Goal: Information Seeking & Learning: Learn about a topic

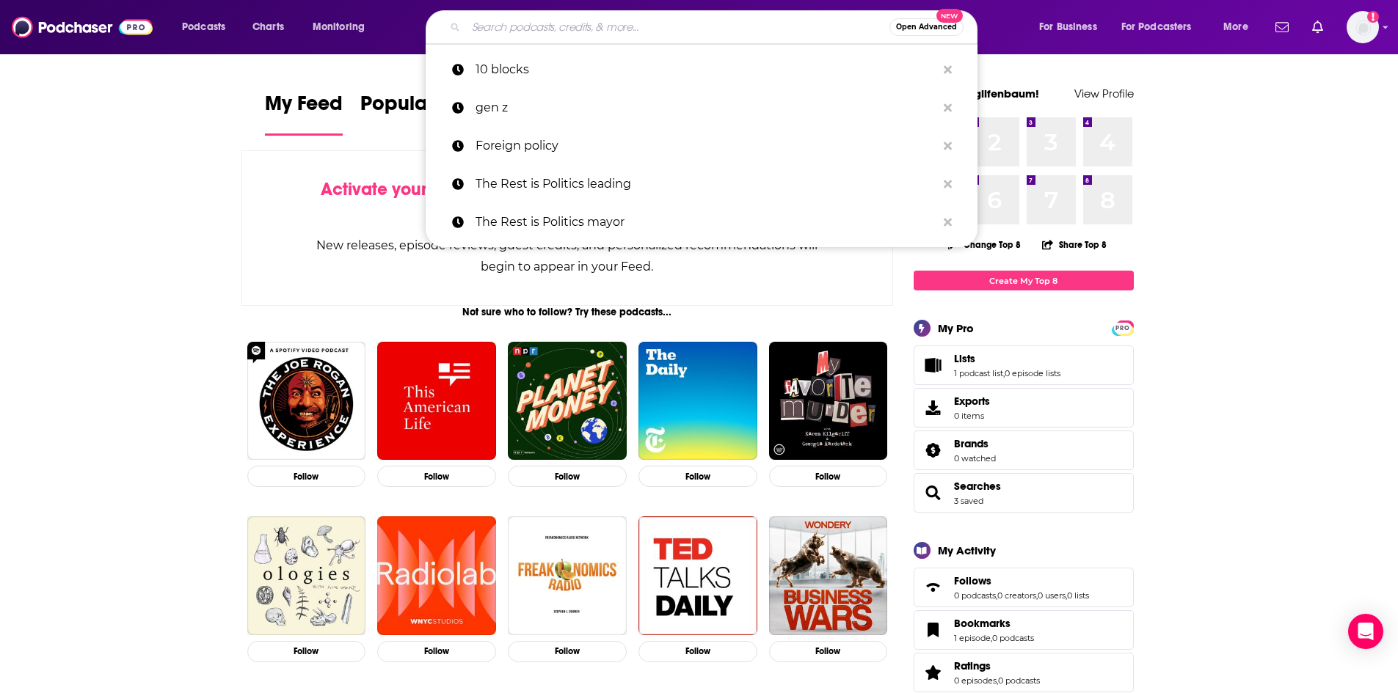
click at [487, 29] on input "Search podcasts, credits, & more..." at bounding box center [677, 26] width 423 height 23
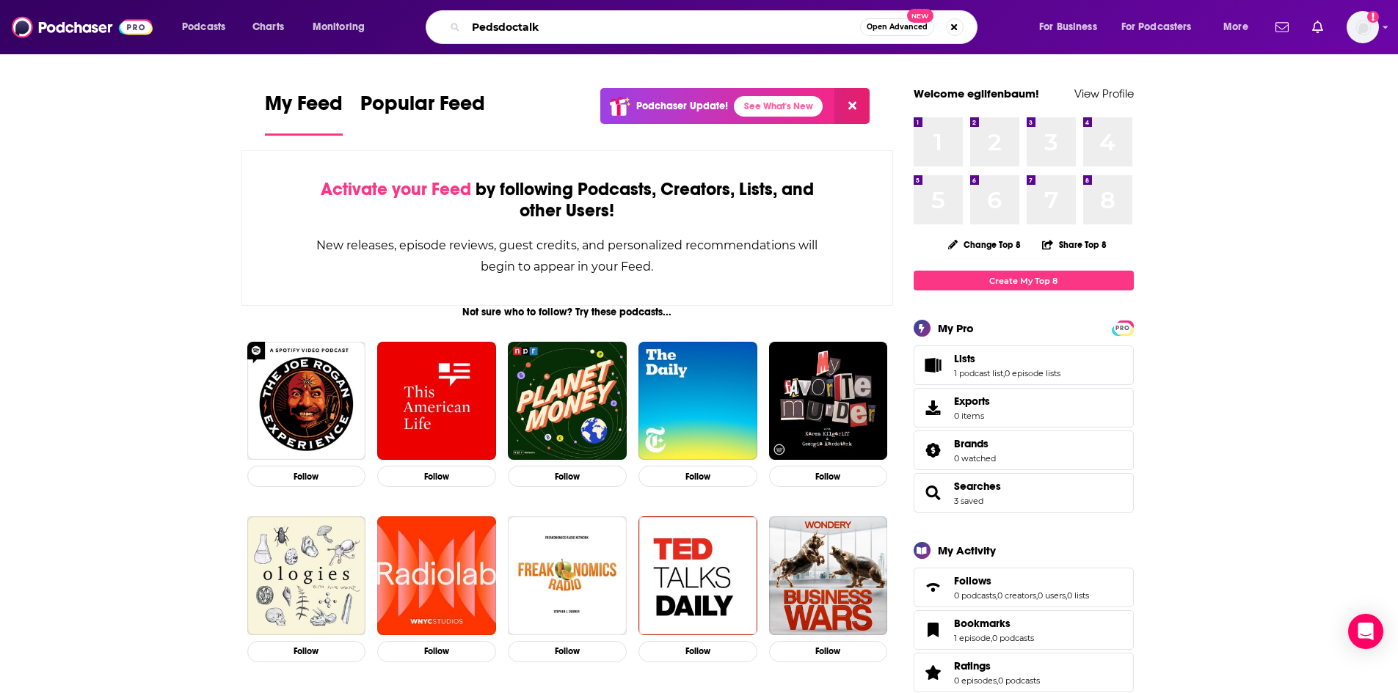
type input "Pedsdoctalk"
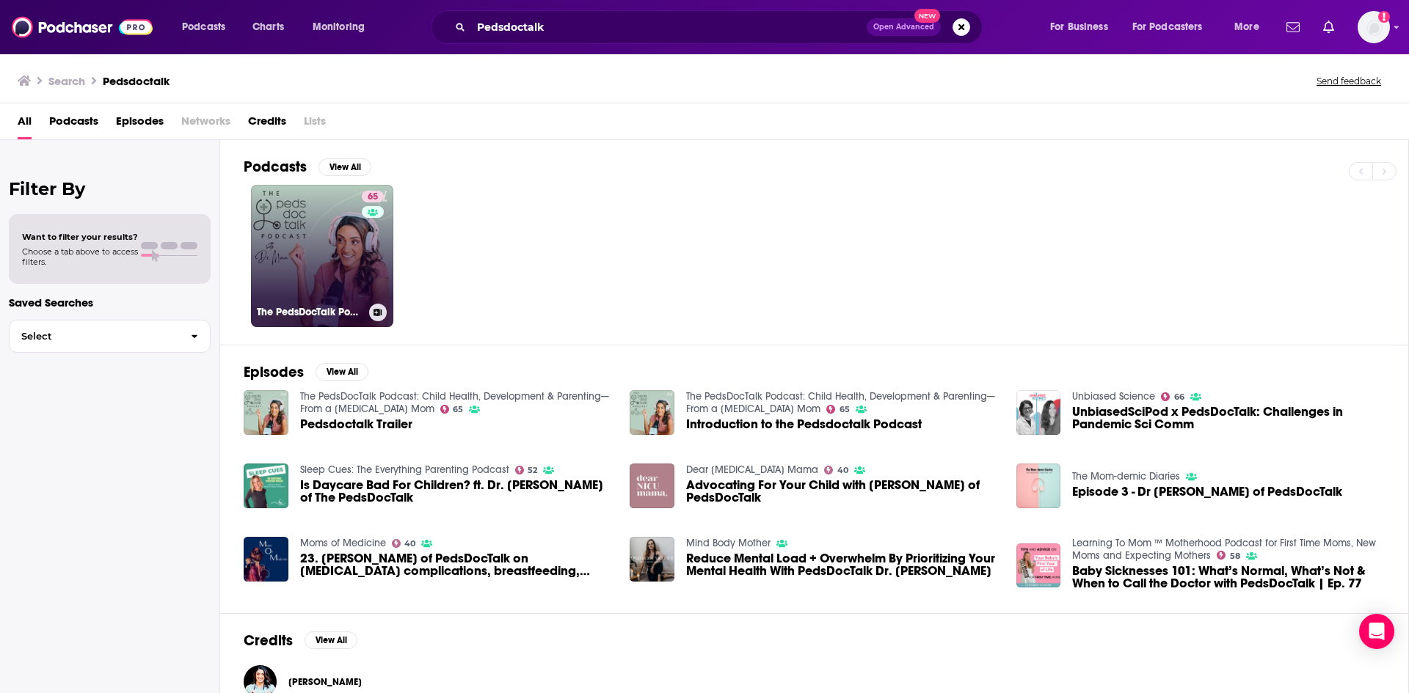
click at [310, 199] on link "65 The PedsDocTalk Podcast: Child Health, Development & Parenting—From a [MEDIC…" at bounding box center [322, 256] width 142 height 142
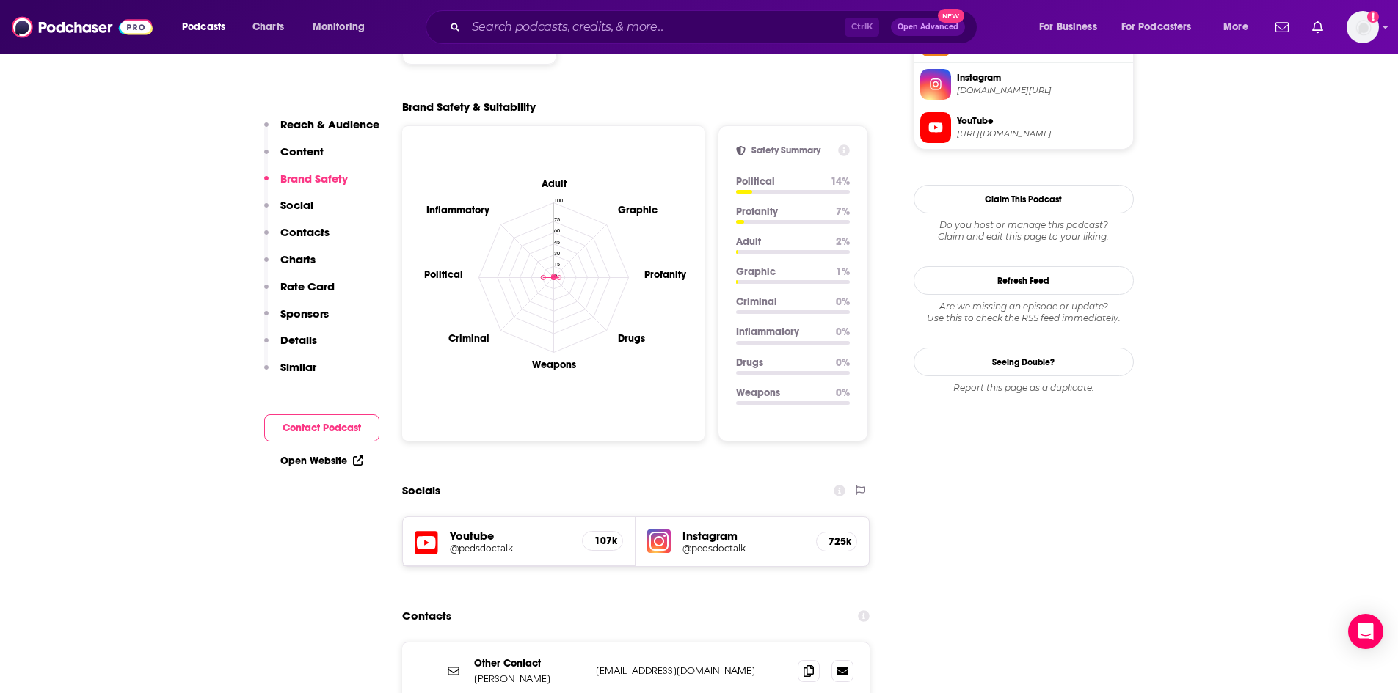
scroll to position [1247, 0]
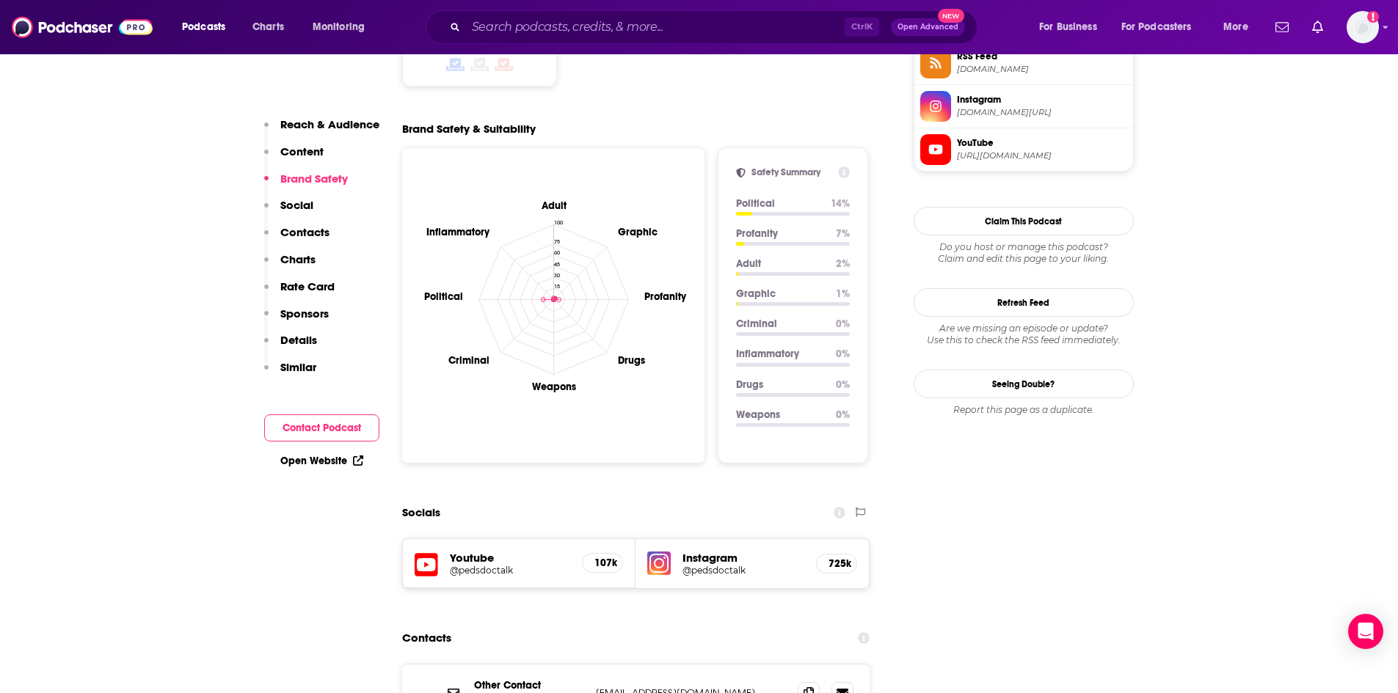
drag, startPoint x: 707, startPoint y: 488, endPoint x: 712, endPoint y: 539, distance: 50.8
click at [550, 32] on input "Search podcasts, credits, & more..." at bounding box center [655, 26] width 379 height 23
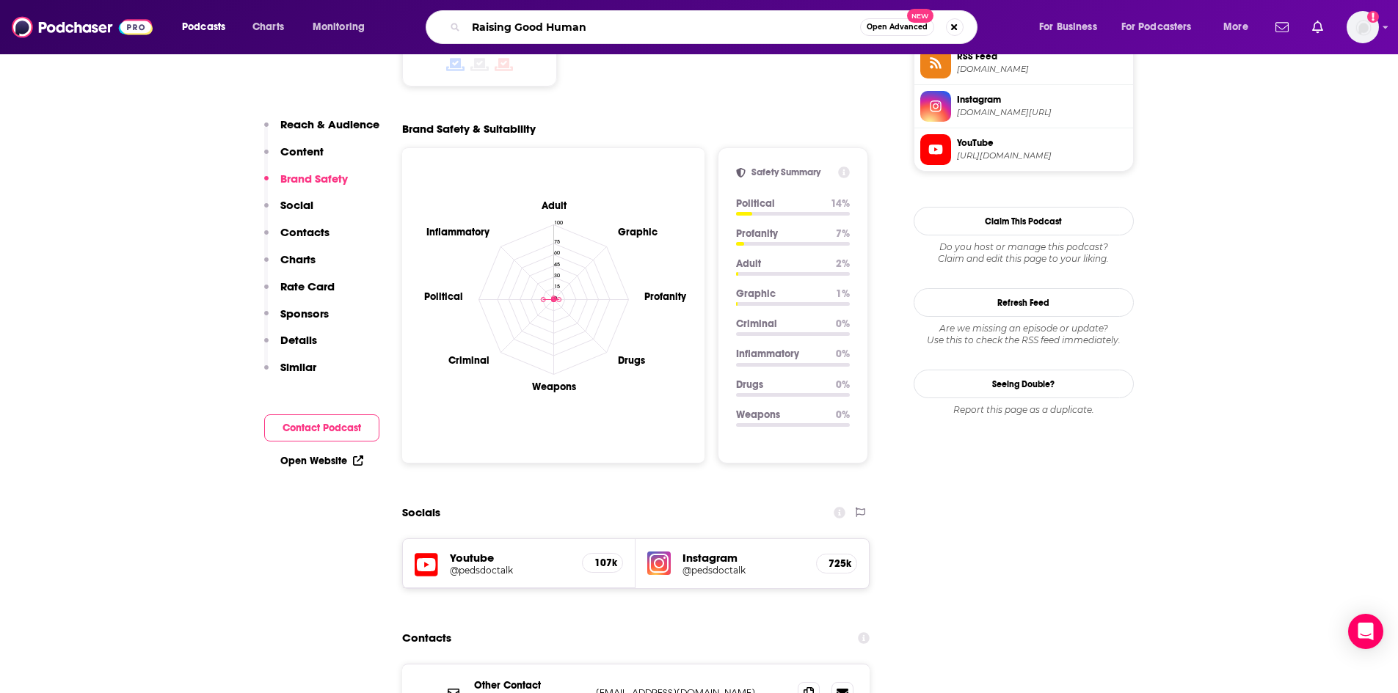
type input "Raising Good Humans"
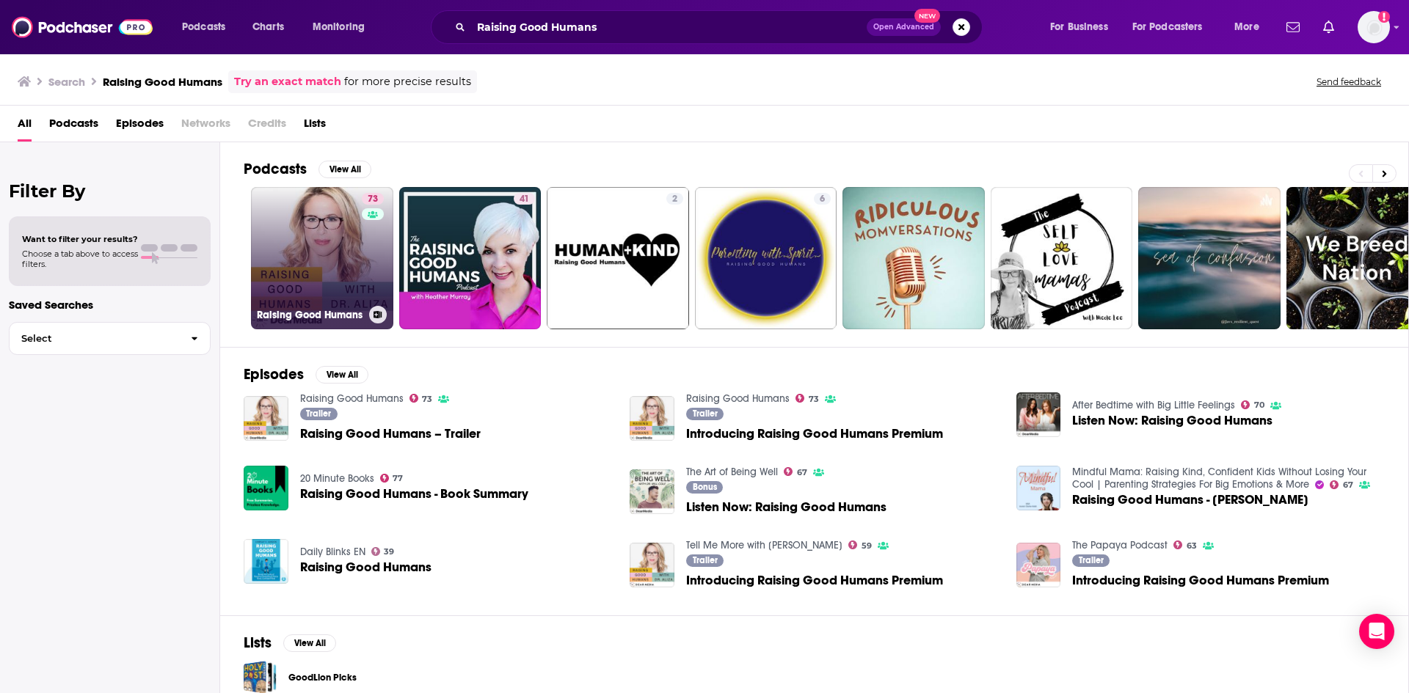
drag, startPoint x: 381, startPoint y: 219, endPoint x: 353, endPoint y: 245, distance: 38.4
click at [353, 245] on link "73 Raising Good Humans" at bounding box center [322, 258] width 142 height 142
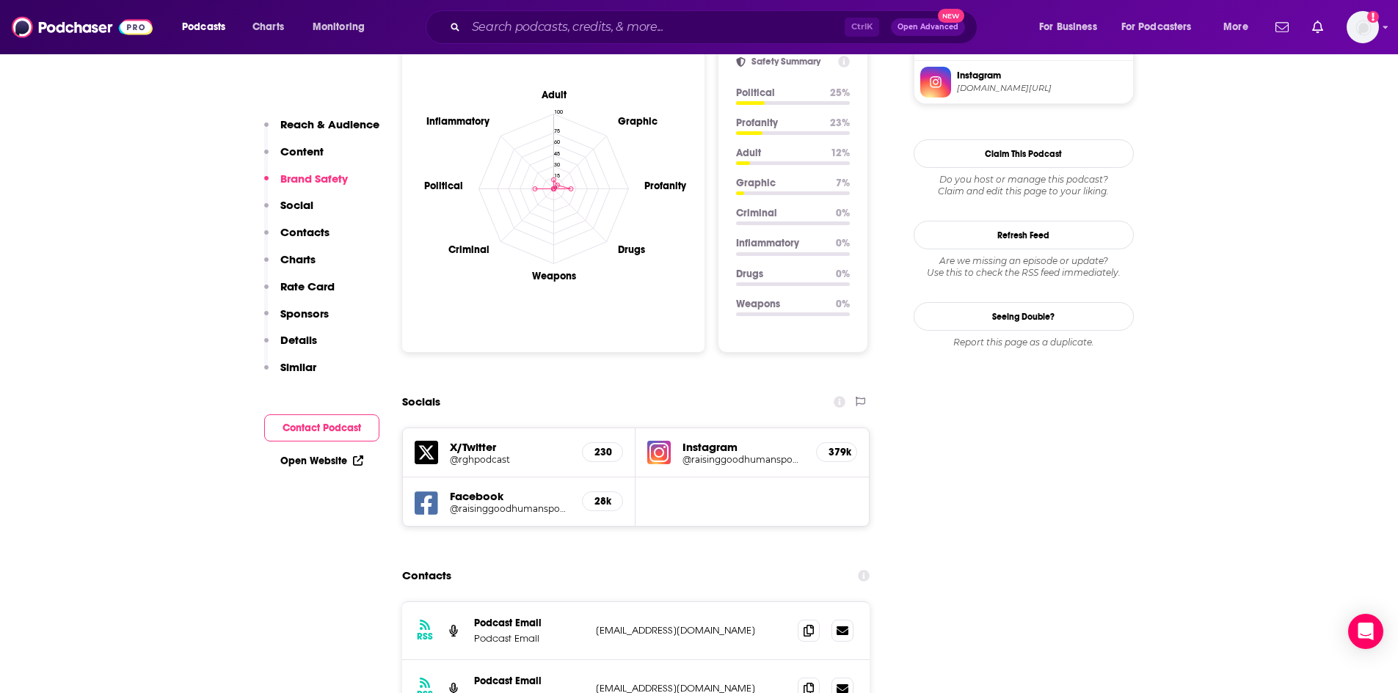
scroll to position [1394, 0]
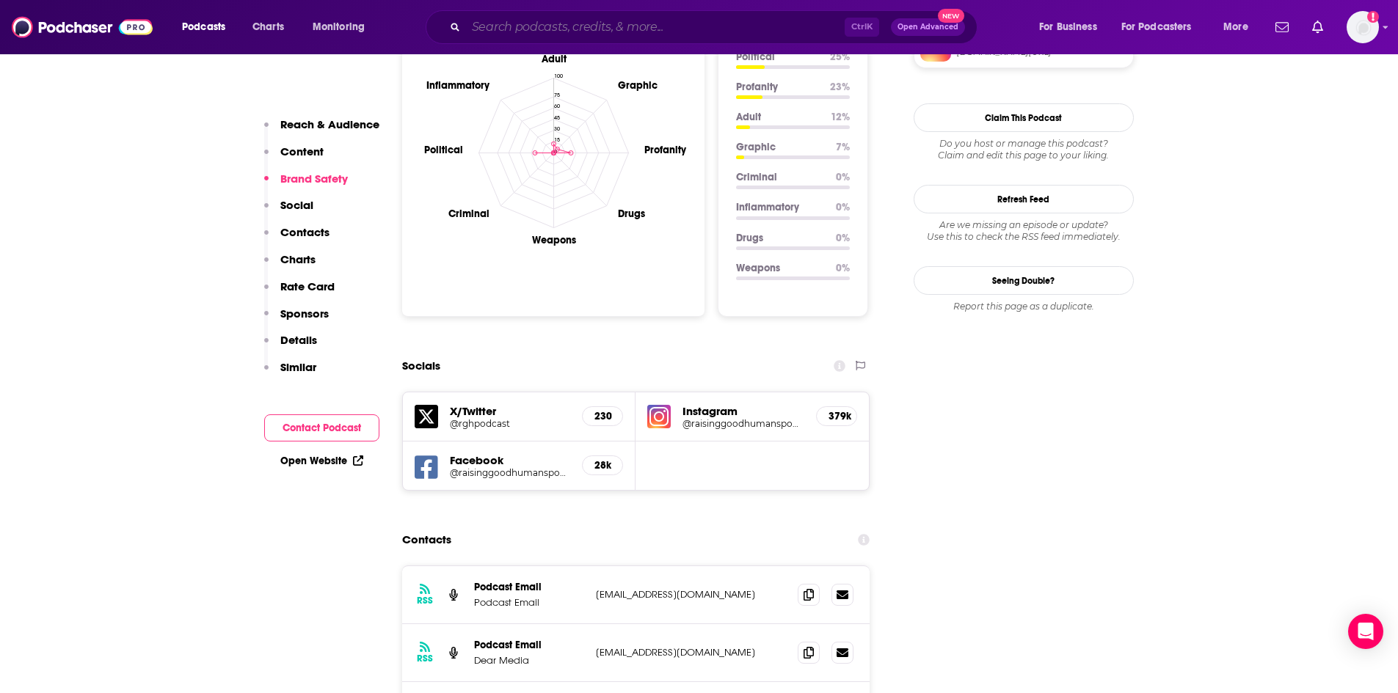
click at [538, 34] on input "Search podcasts, credits, & more..." at bounding box center [655, 26] width 379 height 23
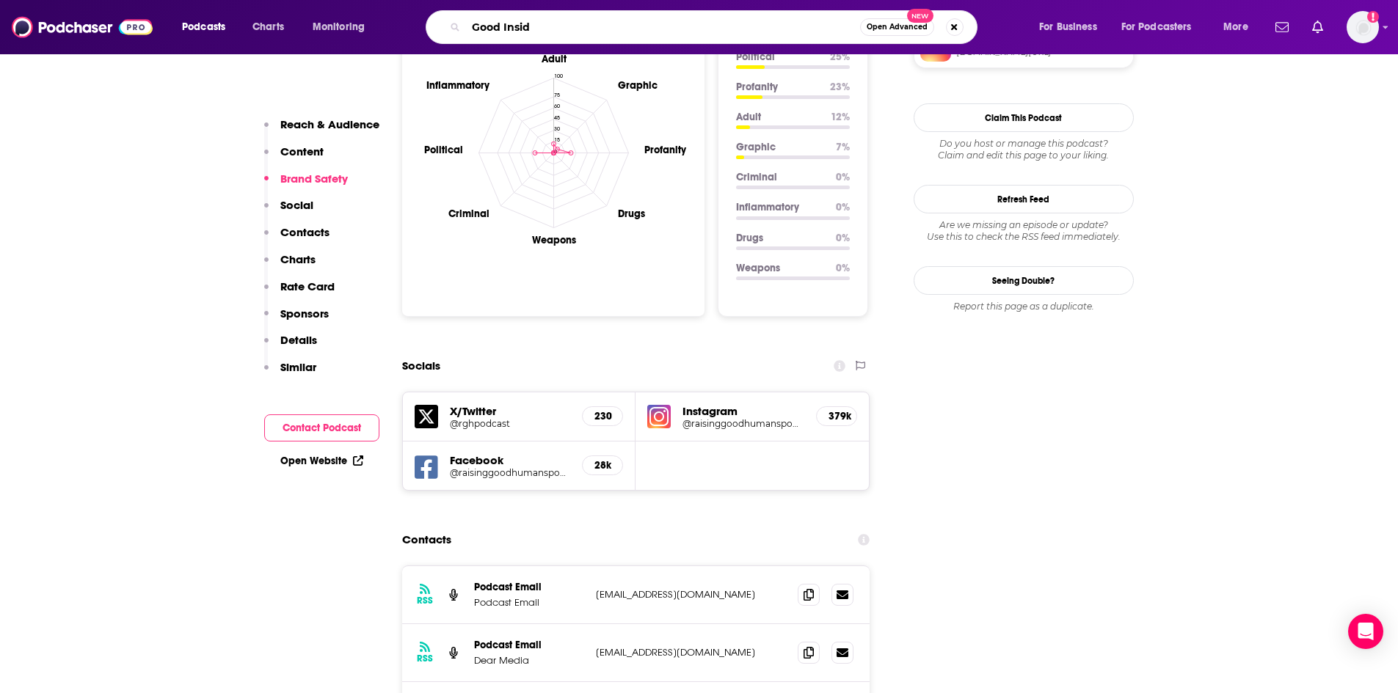
type input "Good Inside"
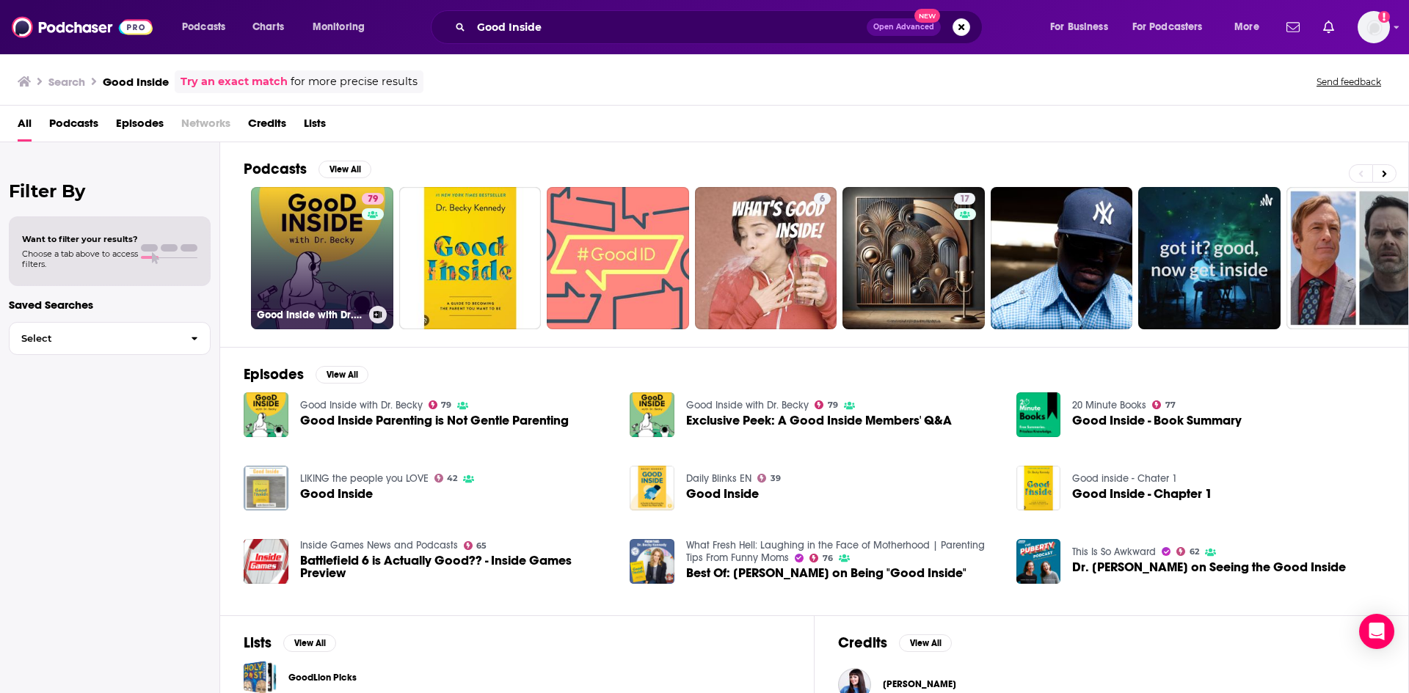
click at [355, 266] on link "79 Good Inside with Dr. [PERSON_NAME]" at bounding box center [322, 258] width 142 height 142
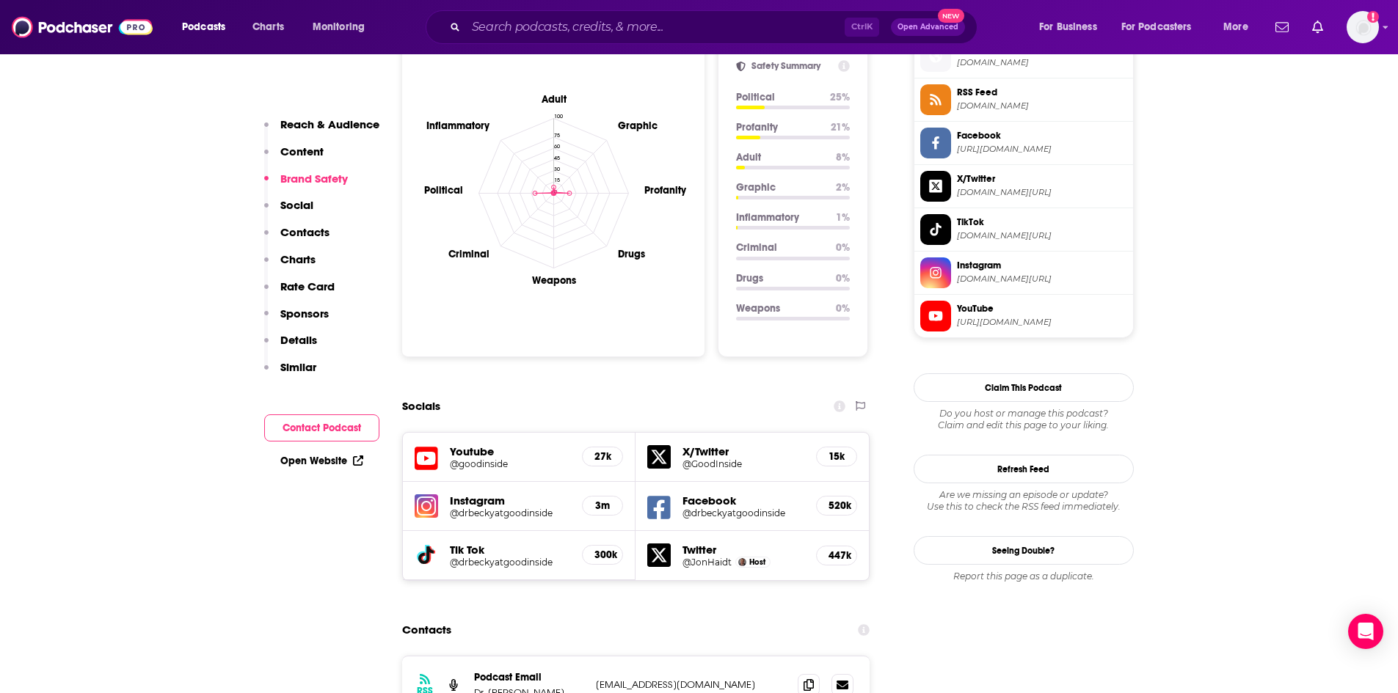
scroll to position [1394, 0]
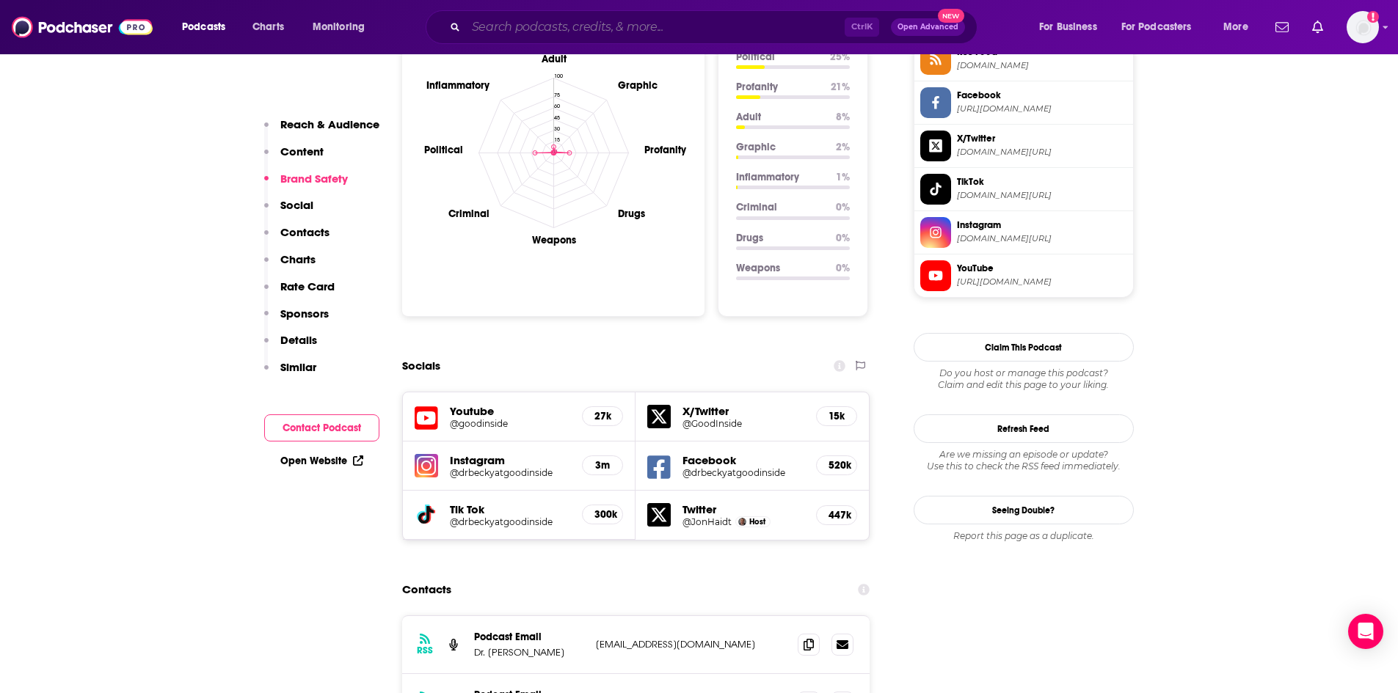
click at [512, 21] on input "Search podcasts, credits, & more..." at bounding box center [655, 26] width 379 height 23
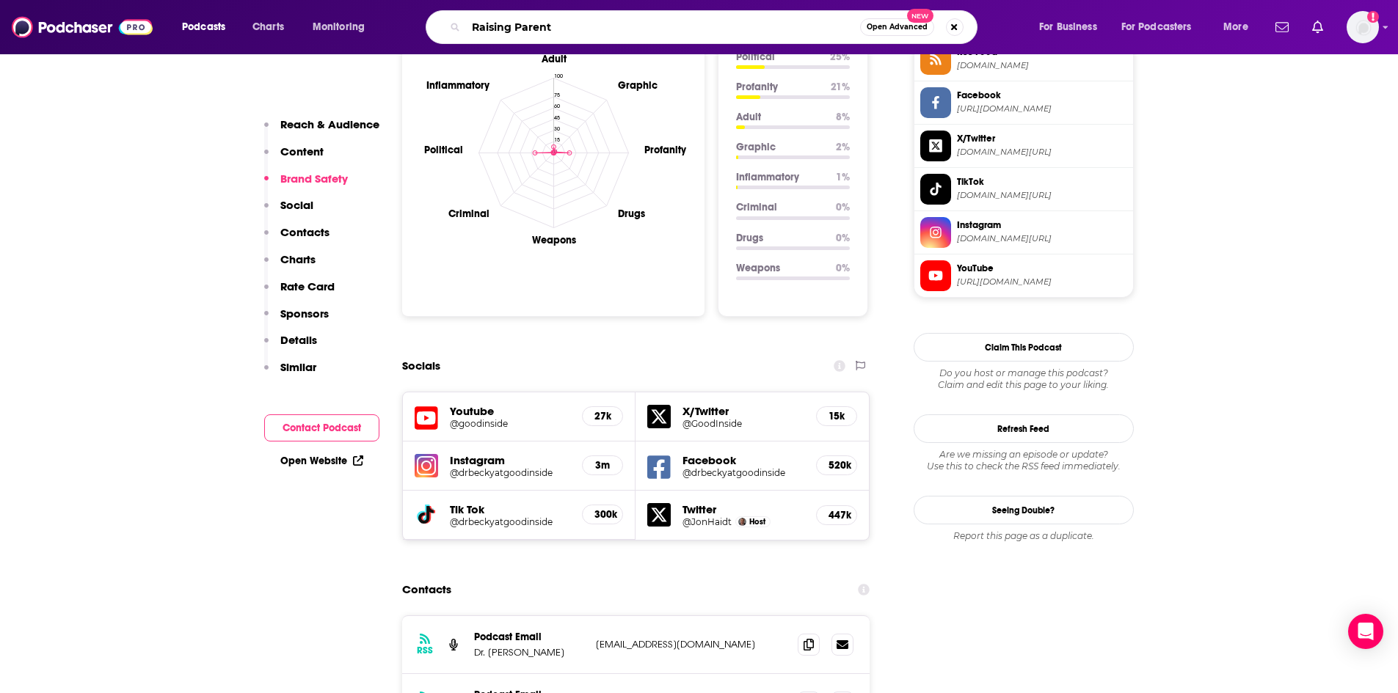
type input "Raising Parents"
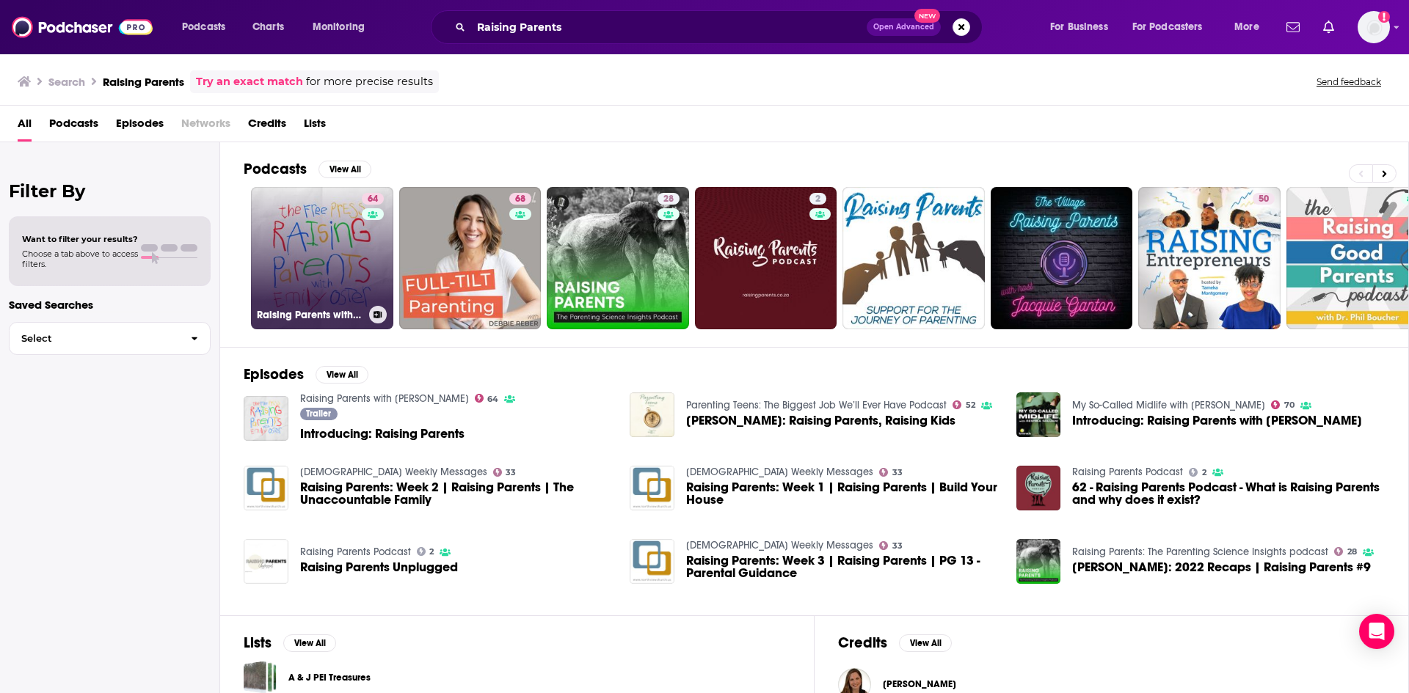
click at [274, 243] on link "64 Raising Parents with [PERSON_NAME]" at bounding box center [322, 258] width 142 height 142
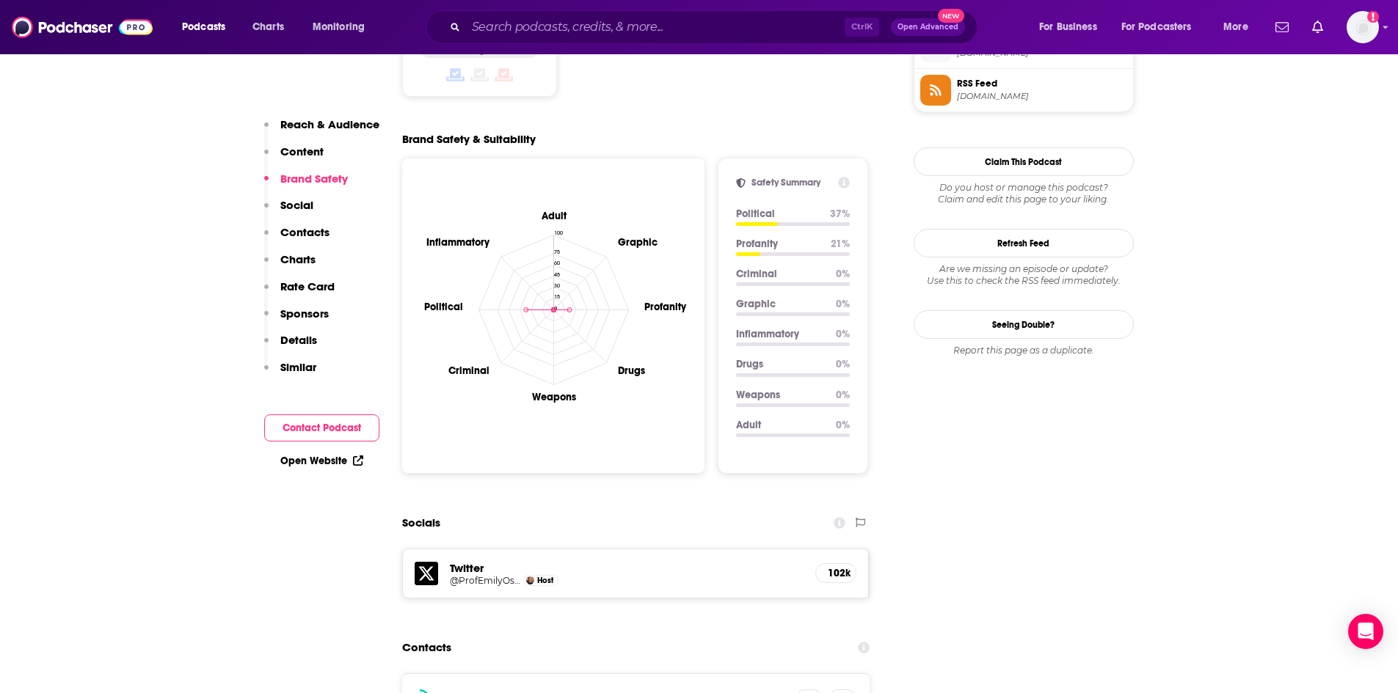
scroll to position [1247, 0]
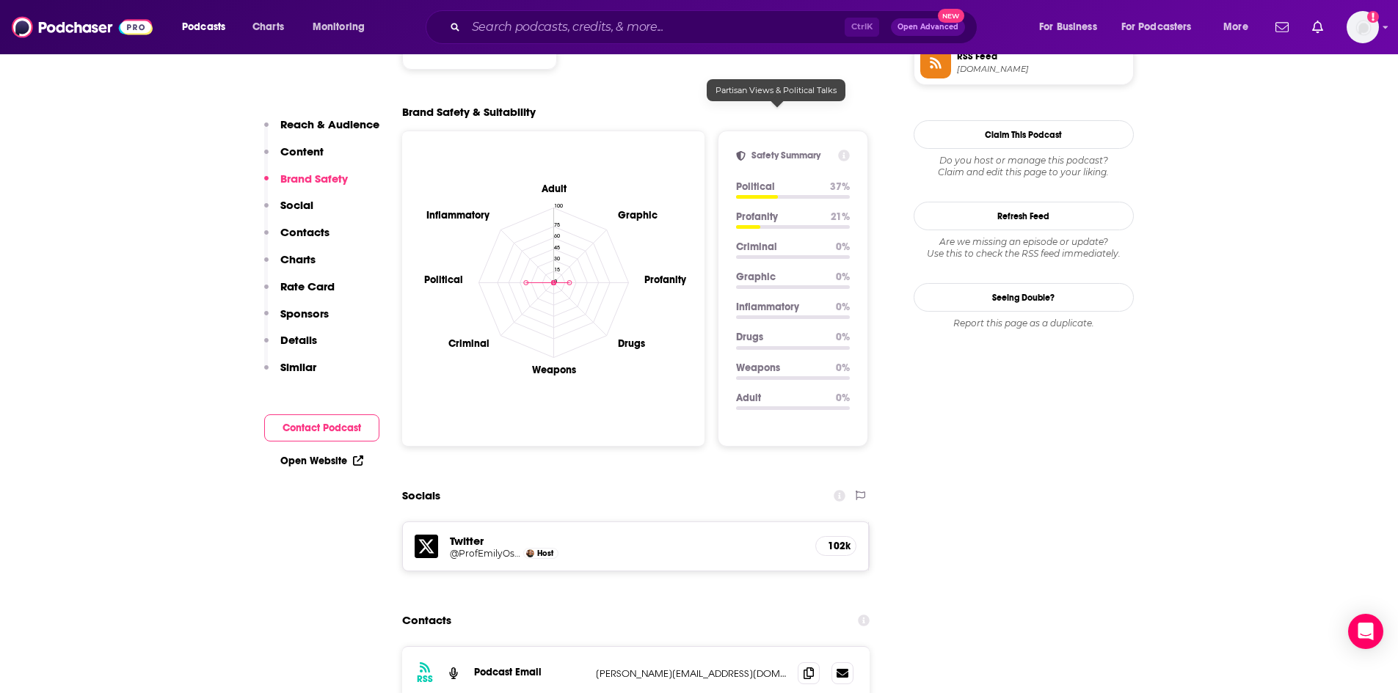
click at [770, 181] on p "Political" at bounding box center [777, 187] width 82 height 12
click at [778, 195] on div at bounding box center [793, 197] width 114 height 4
click at [752, 181] on p "Political" at bounding box center [777, 187] width 82 height 12
drag, startPoint x: 515, startPoint y: 29, endPoint x: 508, endPoint y: 40, distance: 12.8
click at [515, 29] on input "Search podcasts, credits, & more..." at bounding box center [655, 26] width 379 height 23
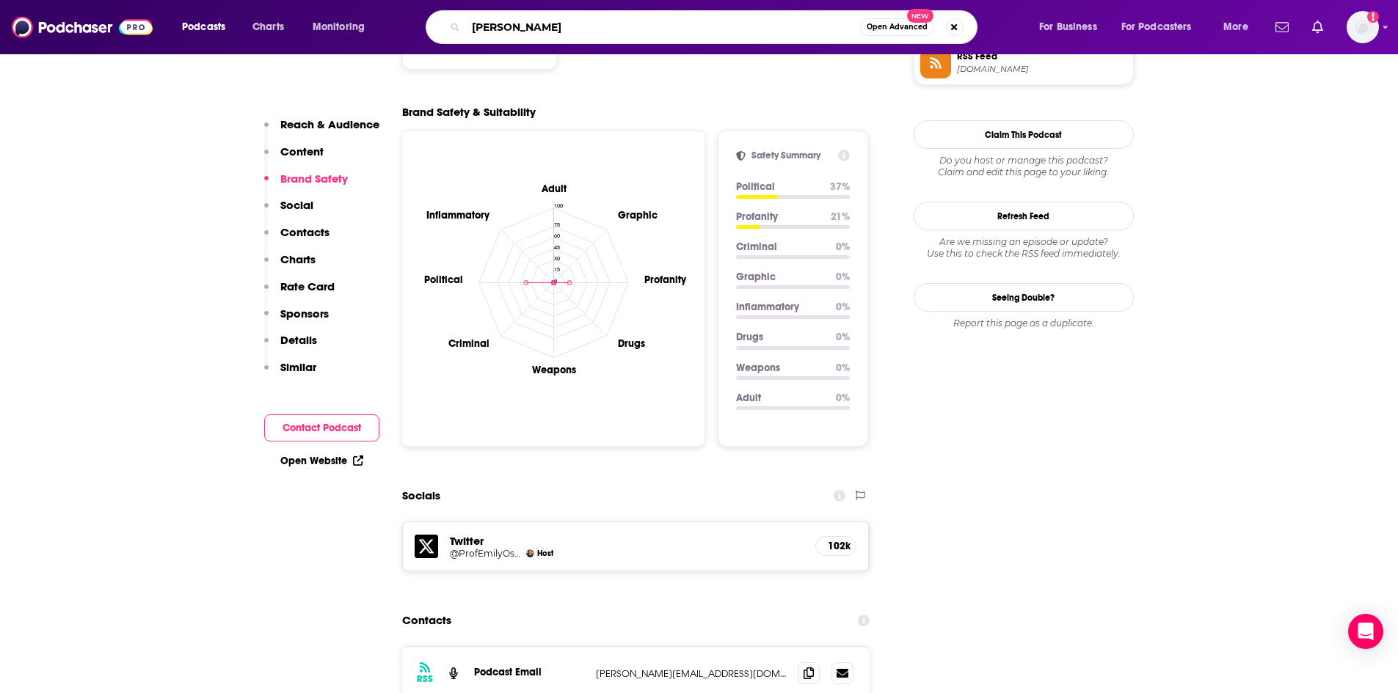
type input "[PERSON_NAME]"
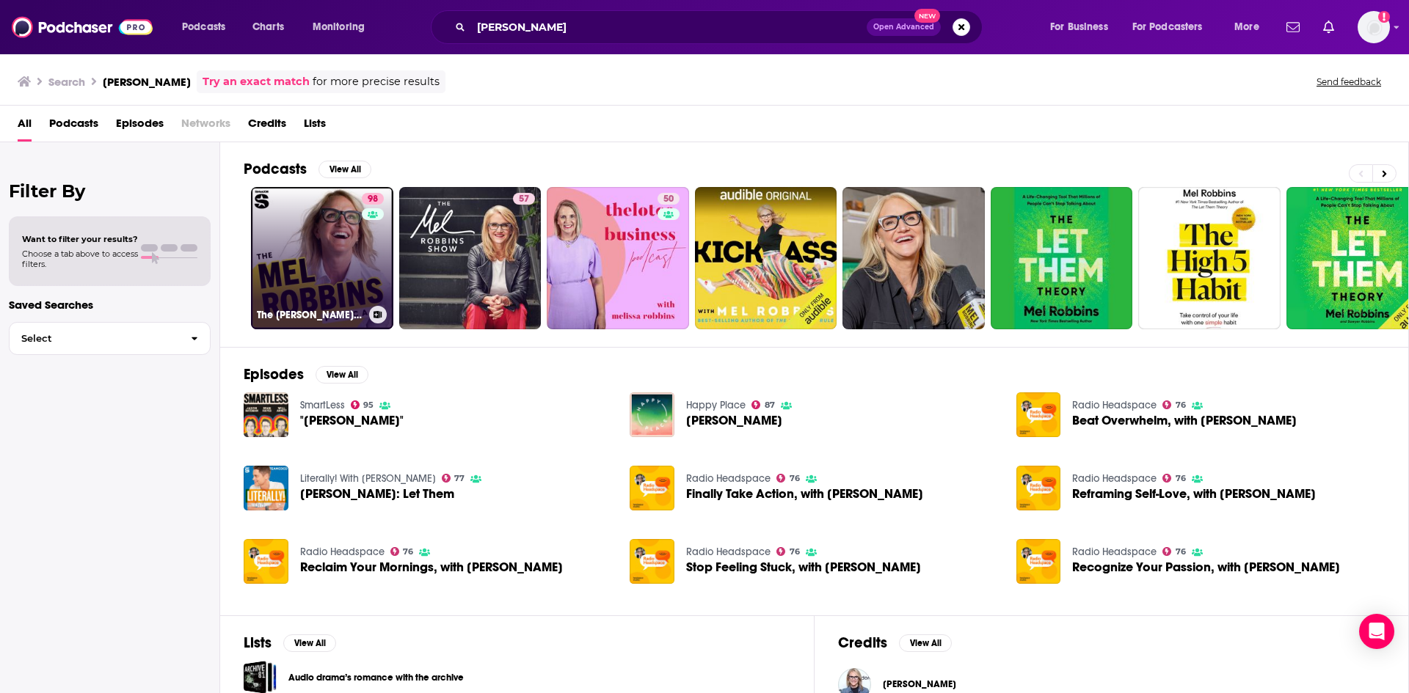
click at [346, 252] on link "98 The [PERSON_NAME] Podcast" at bounding box center [322, 258] width 142 height 142
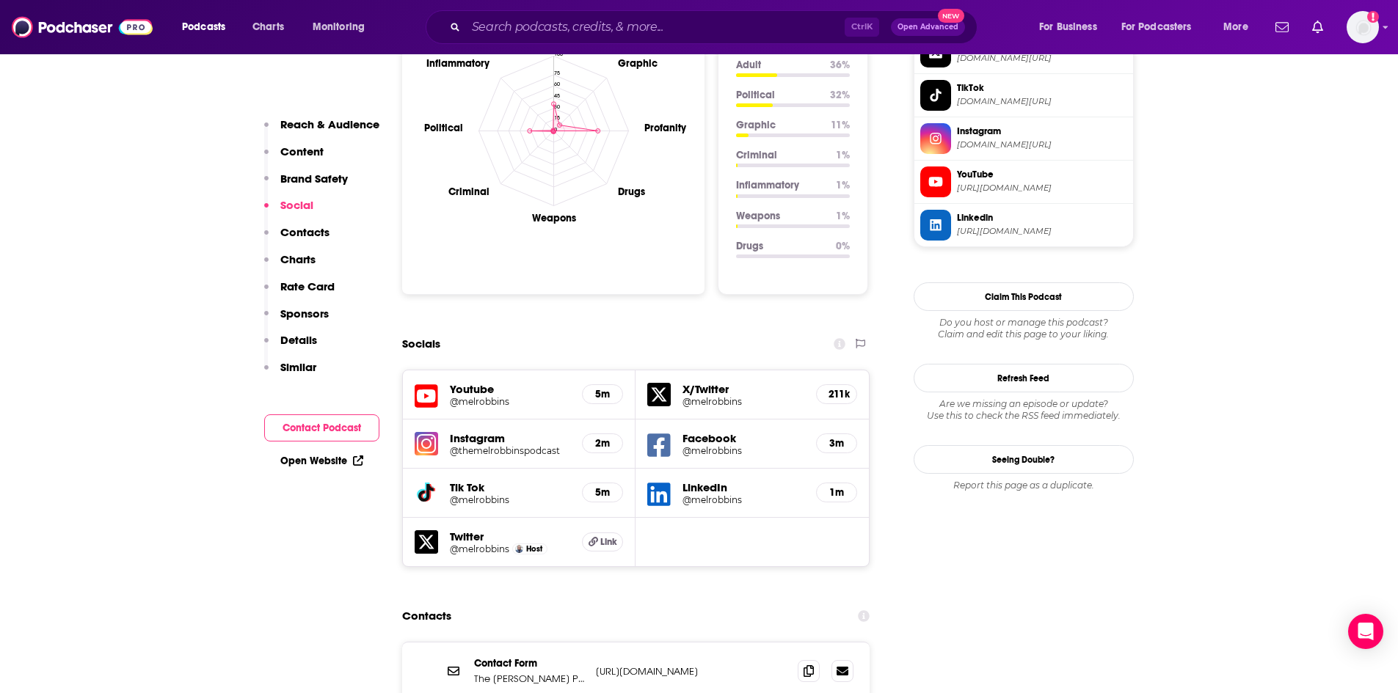
scroll to position [1468, 0]
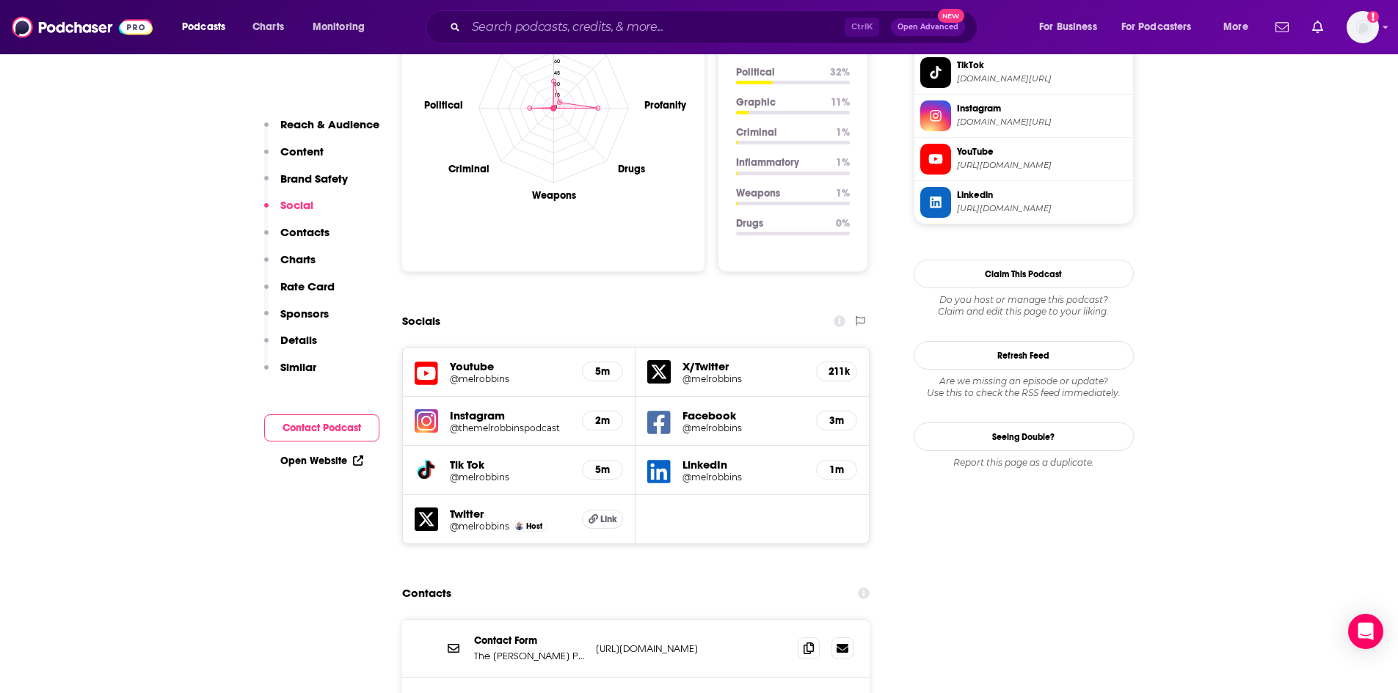
drag, startPoint x: 480, startPoint y: 442, endPoint x: 344, endPoint y: 517, distance: 154.7
click at [486, 30] on input "Search podcasts, credits, & more..." at bounding box center [655, 26] width 379 height 23
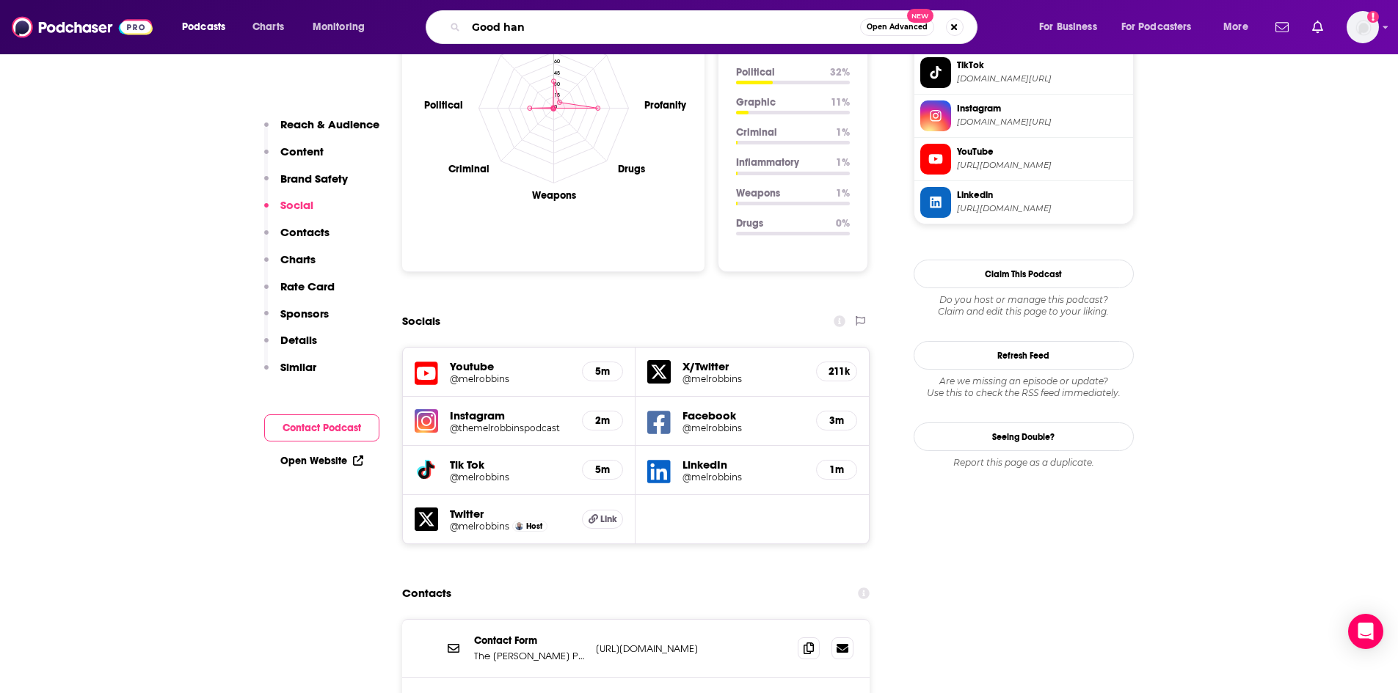
type input "Good hang"
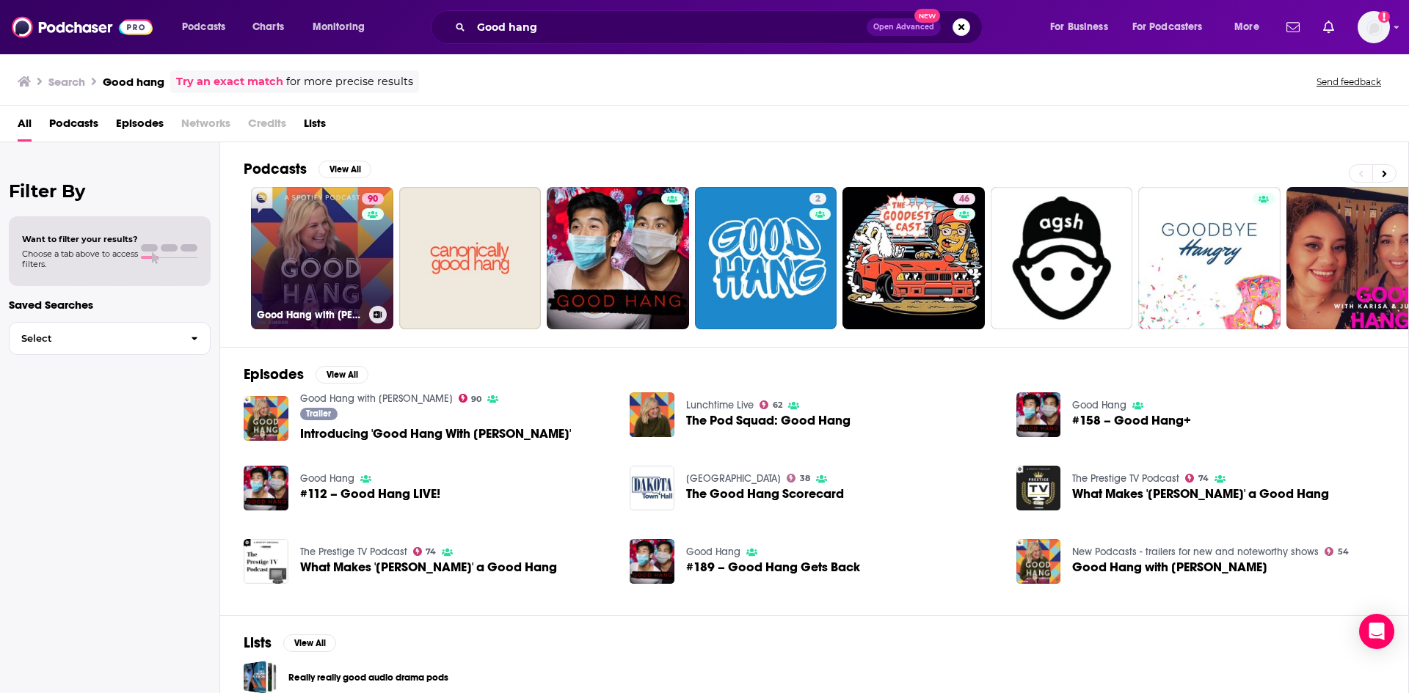
click at [321, 263] on link "90 Good Hang with [PERSON_NAME]" at bounding box center [322, 258] width 142 height 142
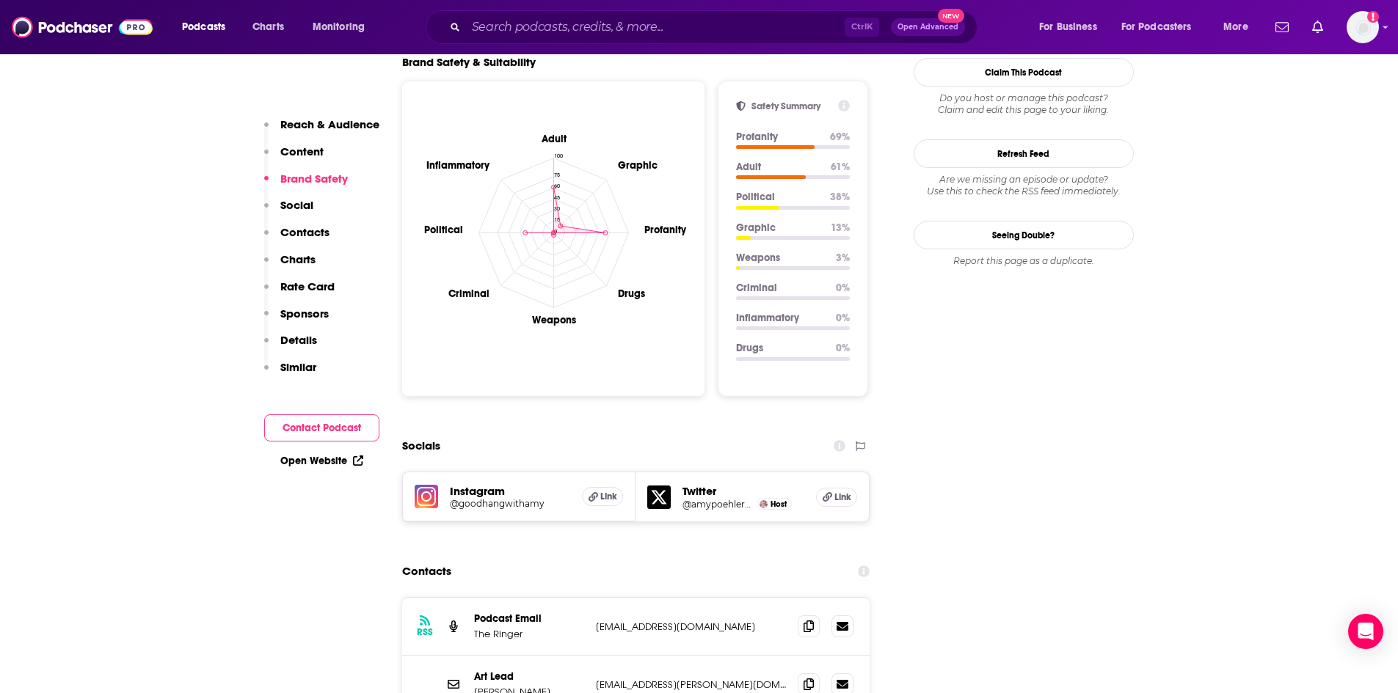
scroll to position [1394, 0]
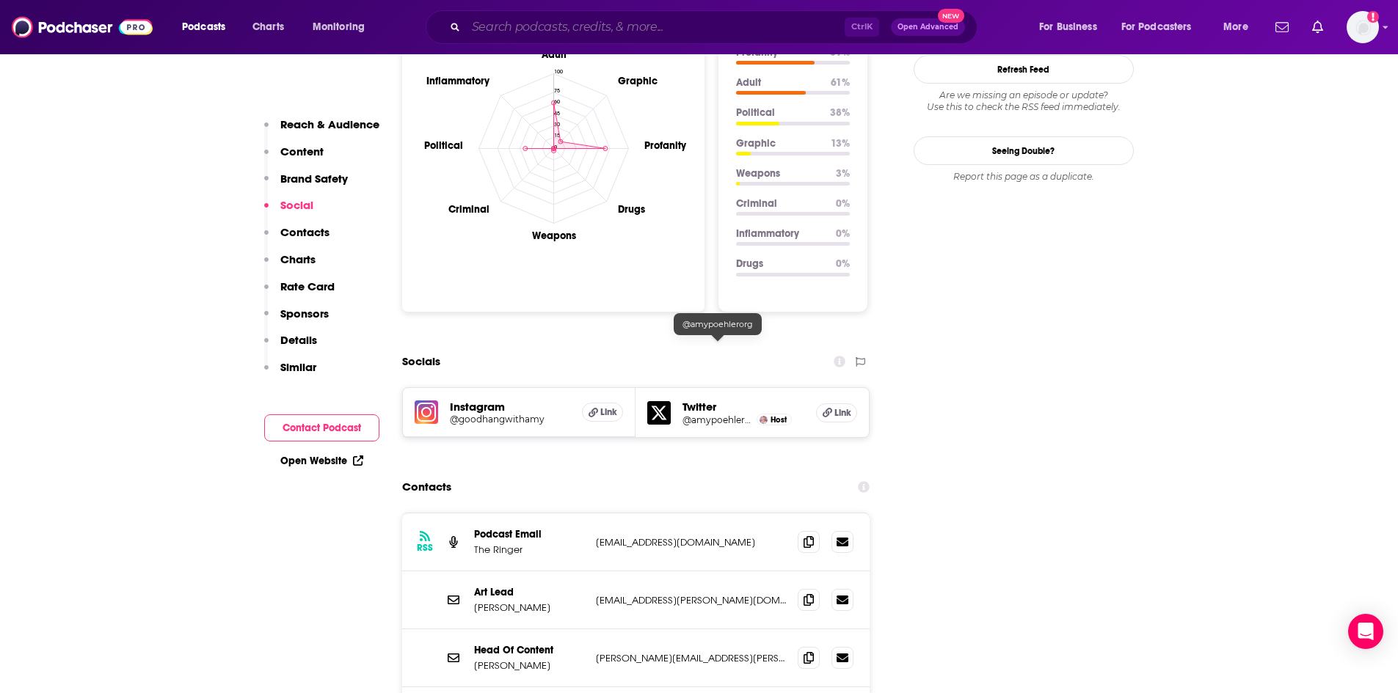
click at [475, 32] on input "Search podcasts, credits, & more..." at bounding box center [655, 26] width 379 height 23
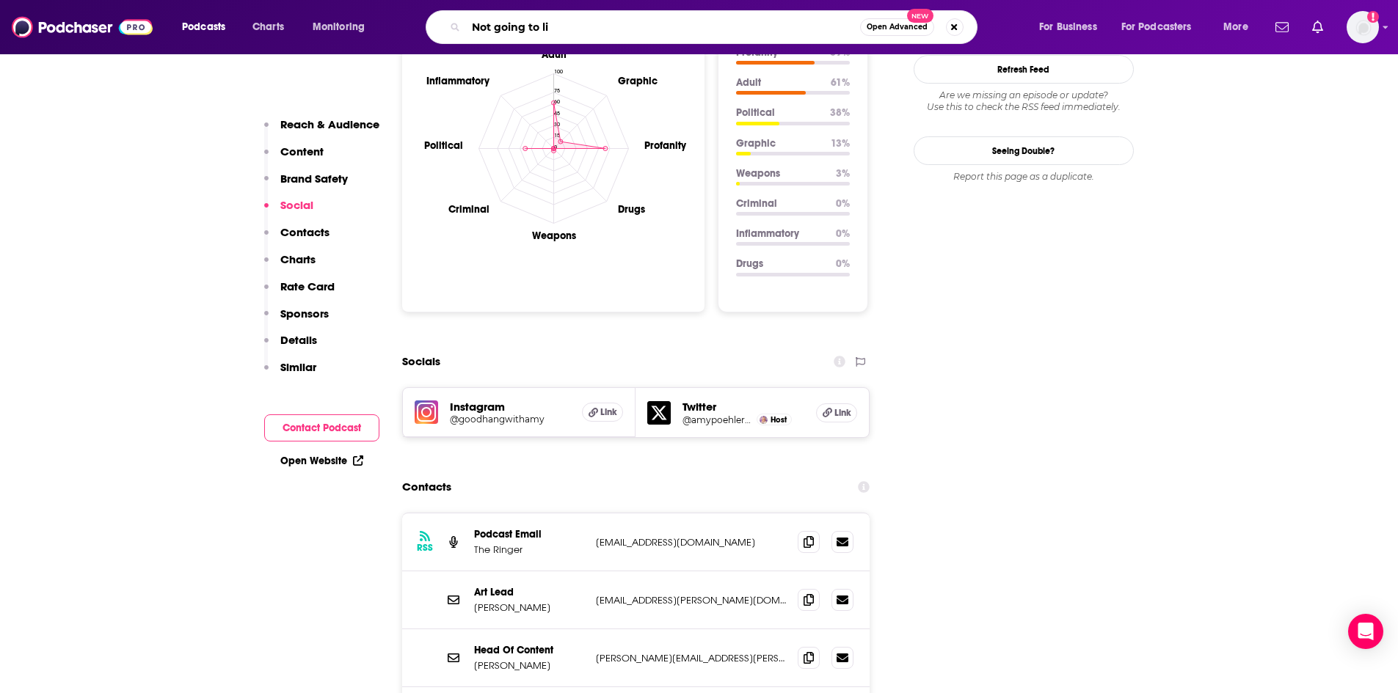
type input "Not going to lie"
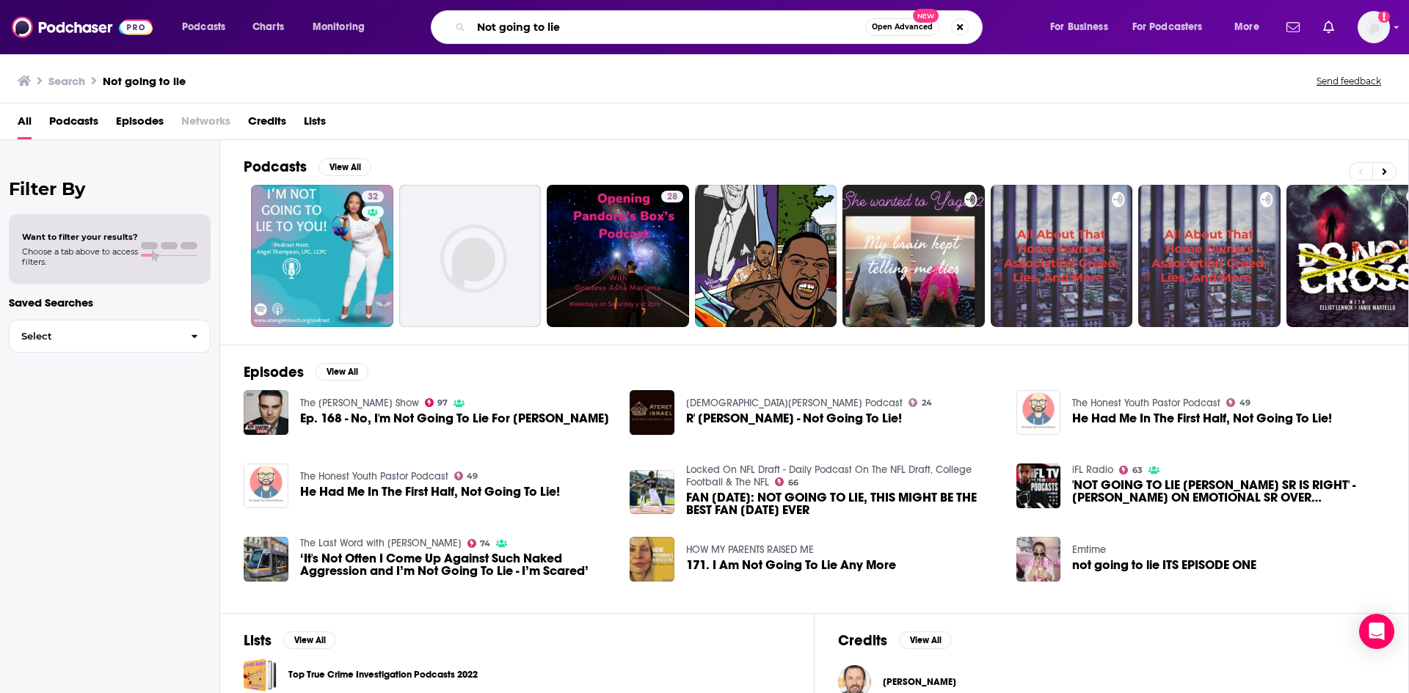
drag, startPoint x: 570, startPoint y: 25, endPoint x: 426, endPoint y: 18, distance: 144.7
click at [426, 18] on div "Not going to lie Open Advanced New" at bounding box center [720, 27] width 627 height 34
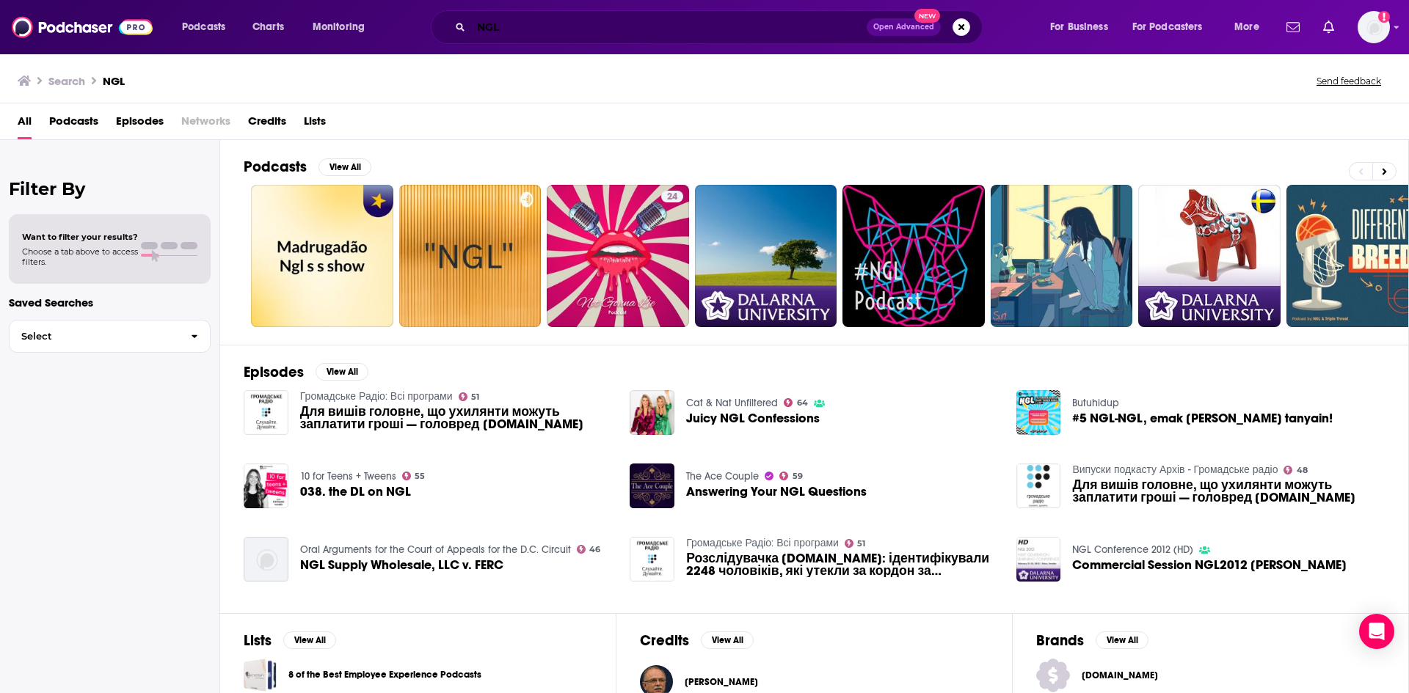
click at [554, 36] on input "NGL" at bounding box center [668, 26] width 395 height 23
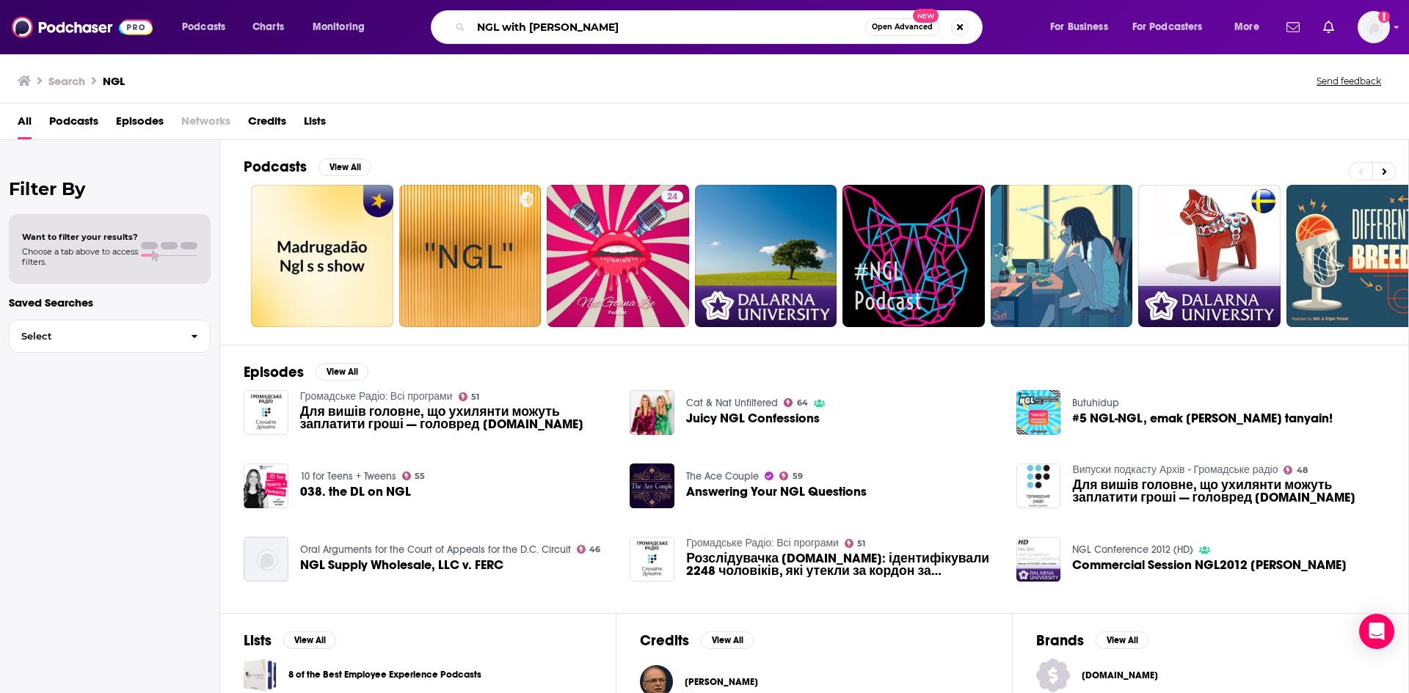
type input "NGL with [PERSON_NAME]"
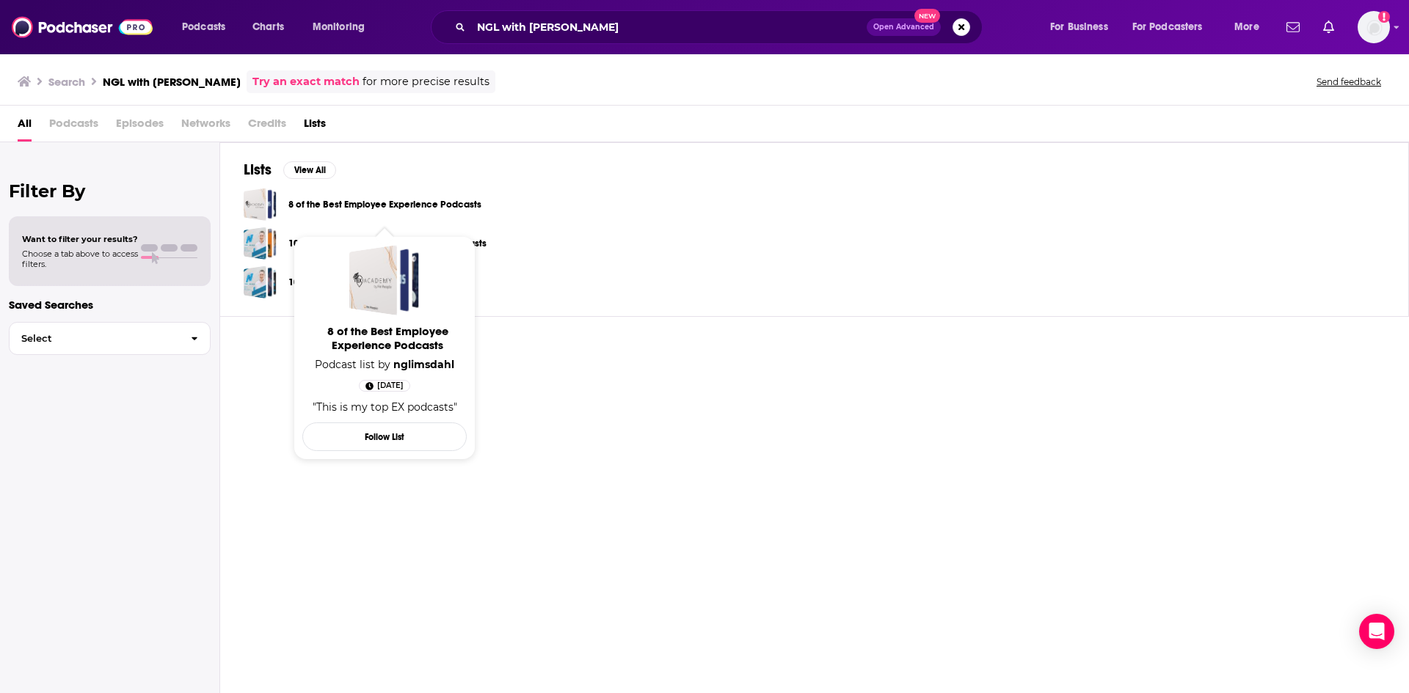
click at [416, 202] on link "8 of the Best Employee Experience Podcasts" at bounding box center [384, 205] width 193 height 16
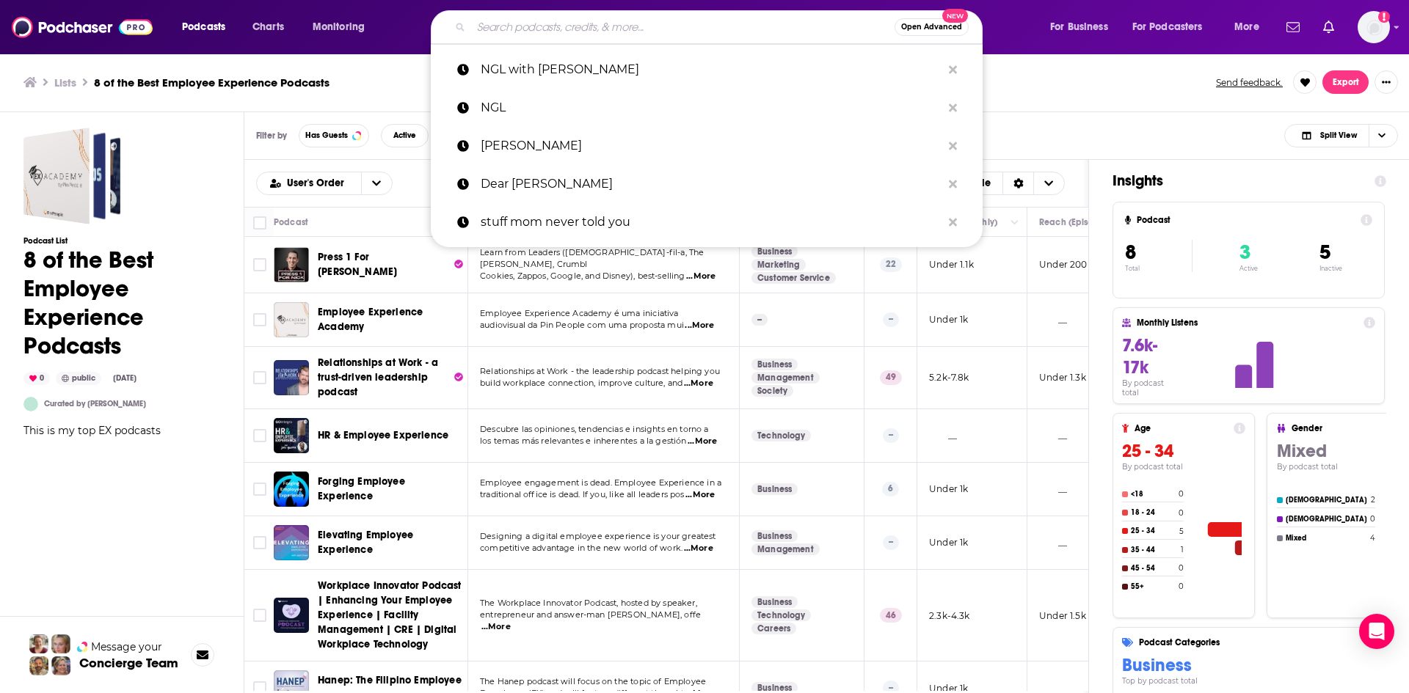
click at [580, 18] on input "Search podcasts, credits, & more..." at bounding box center [682, 26] width 423 height 23
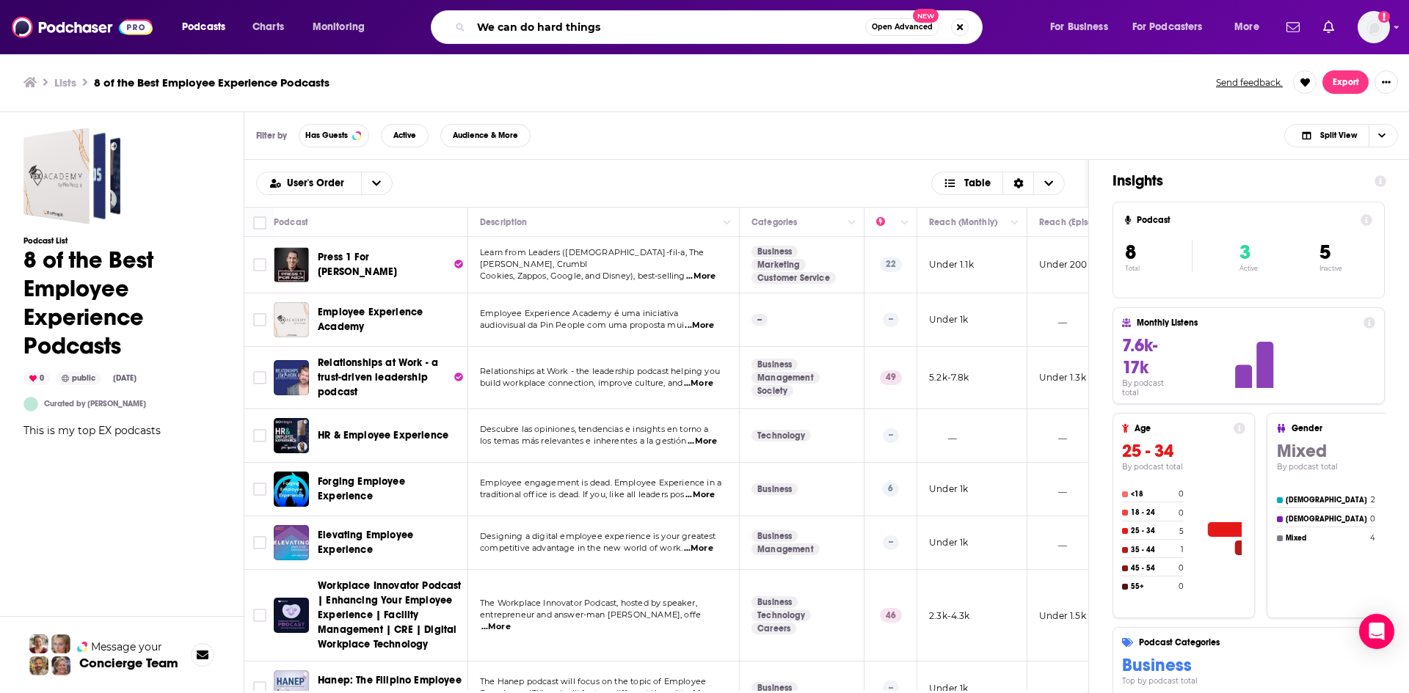
type input "We can do hard things"
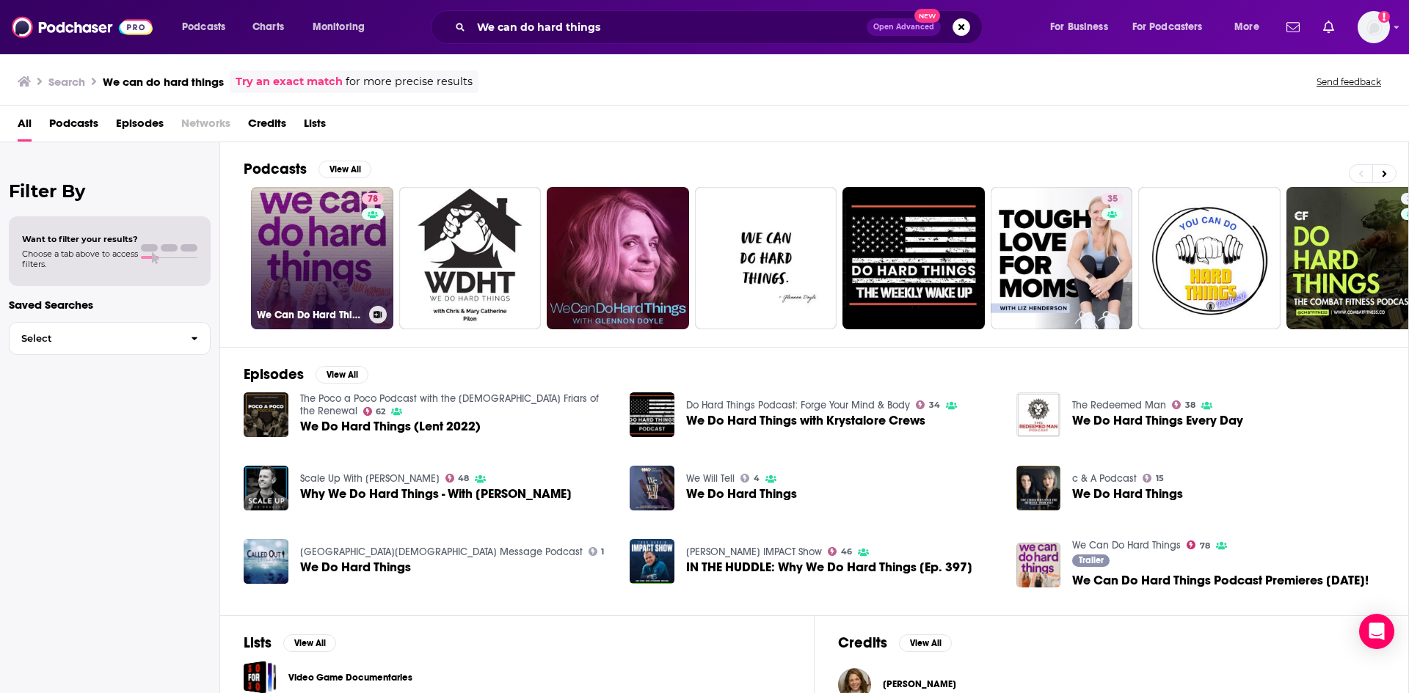
click at [325, 247] on link "78 We Can Do Hard Things" at bounding box center [322, 258] width 142 height 142
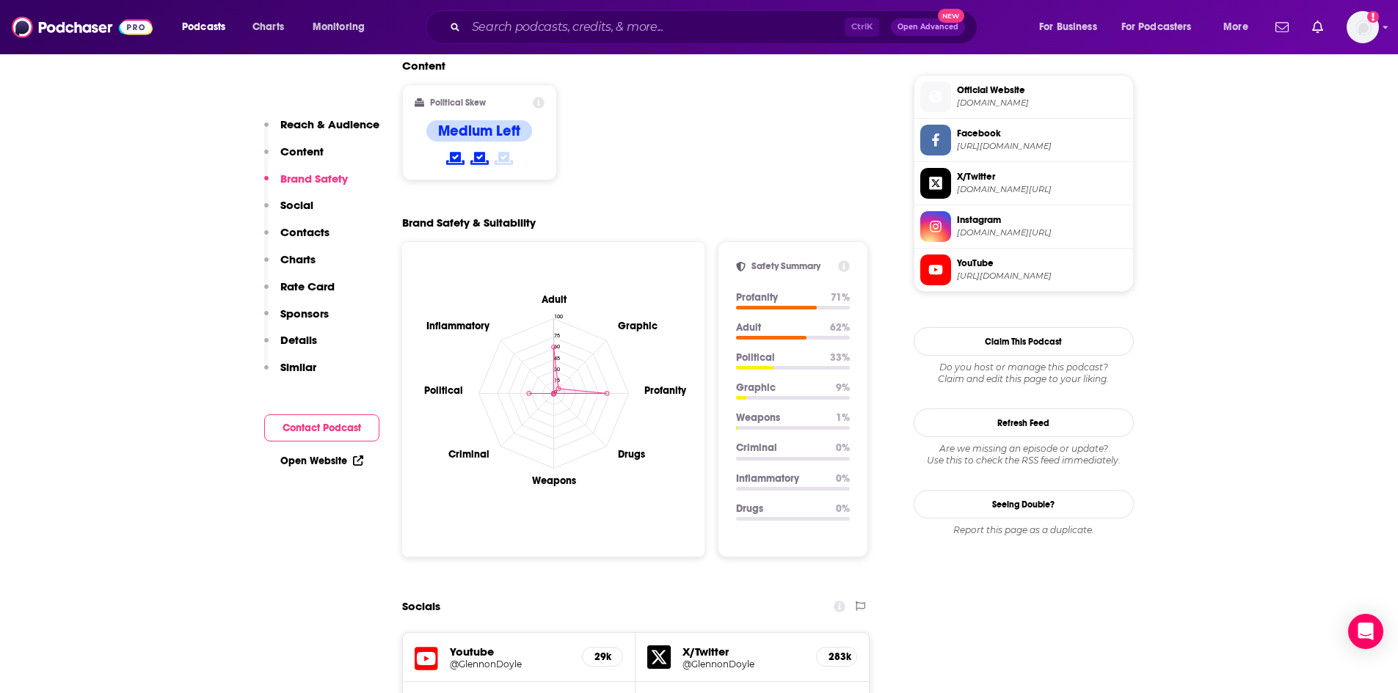
scroll to position [1394, 0]
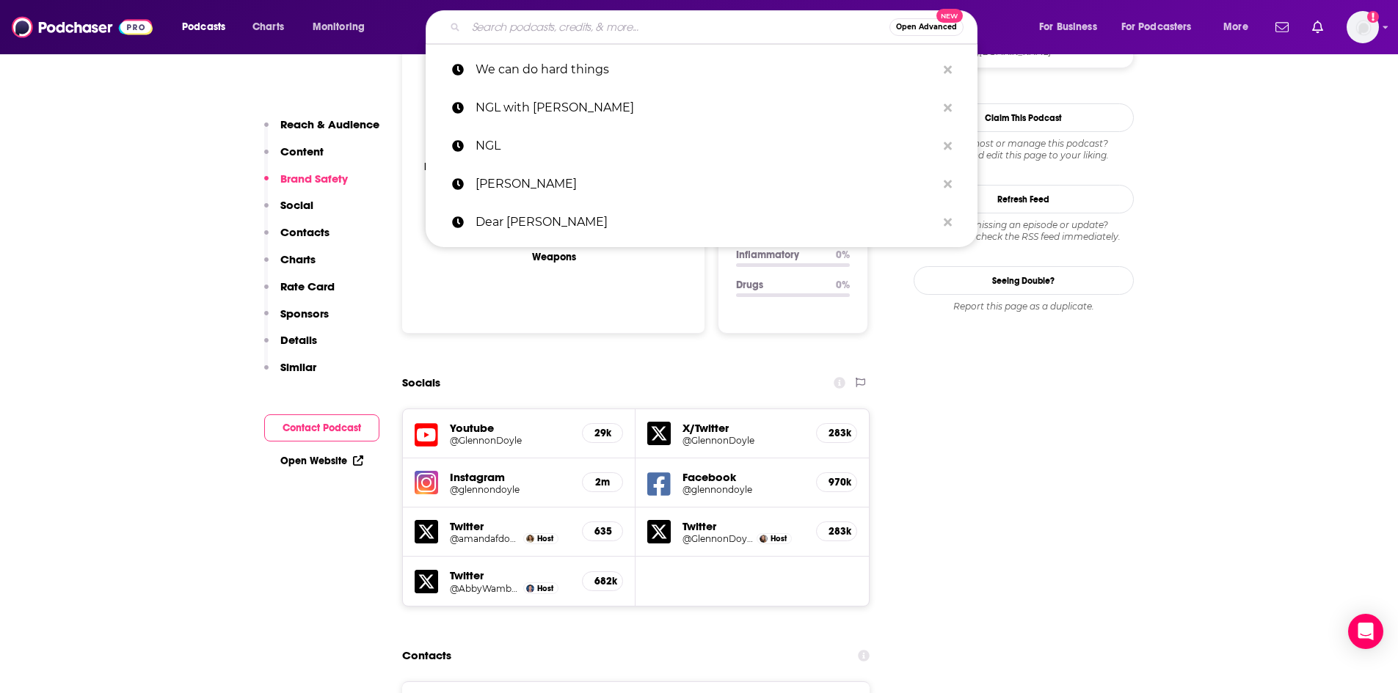
click at [551, 23] on input "Search podcasts, credits, & more..." at bounding box center [677, 26] width 423 height 23
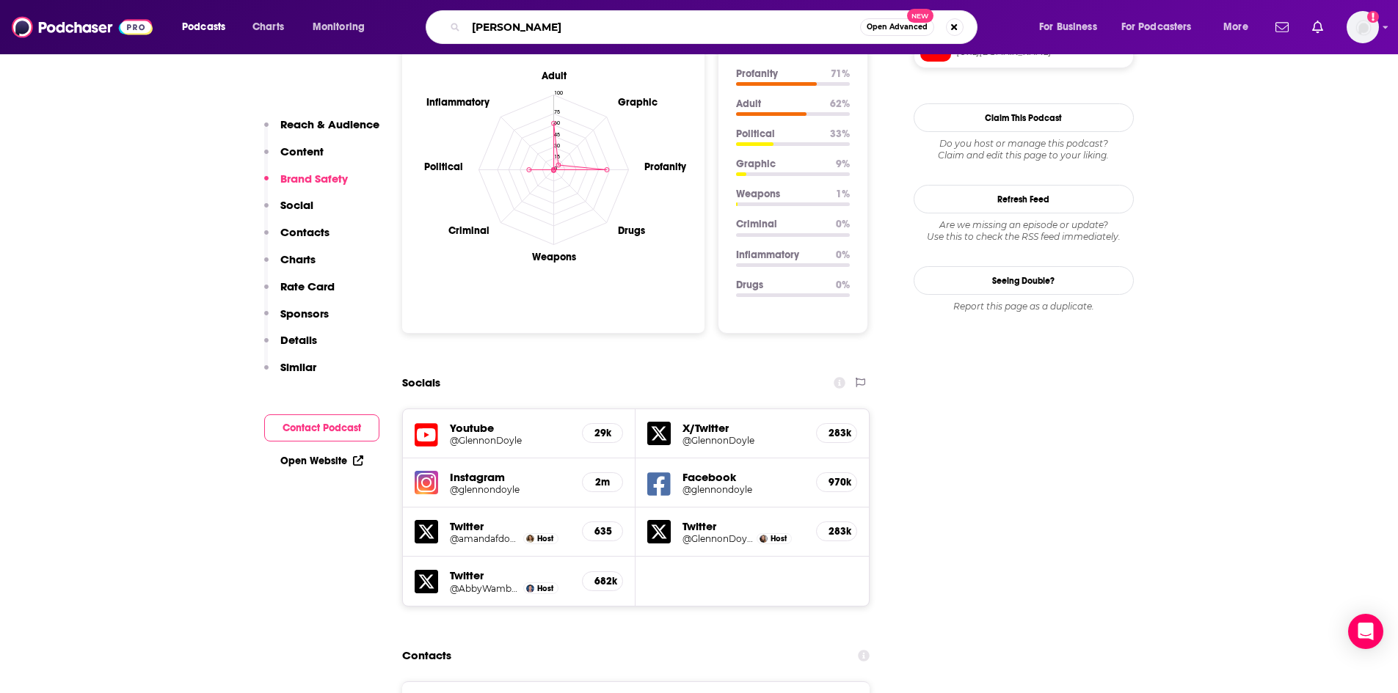
type input "[PERSON_NAME]"
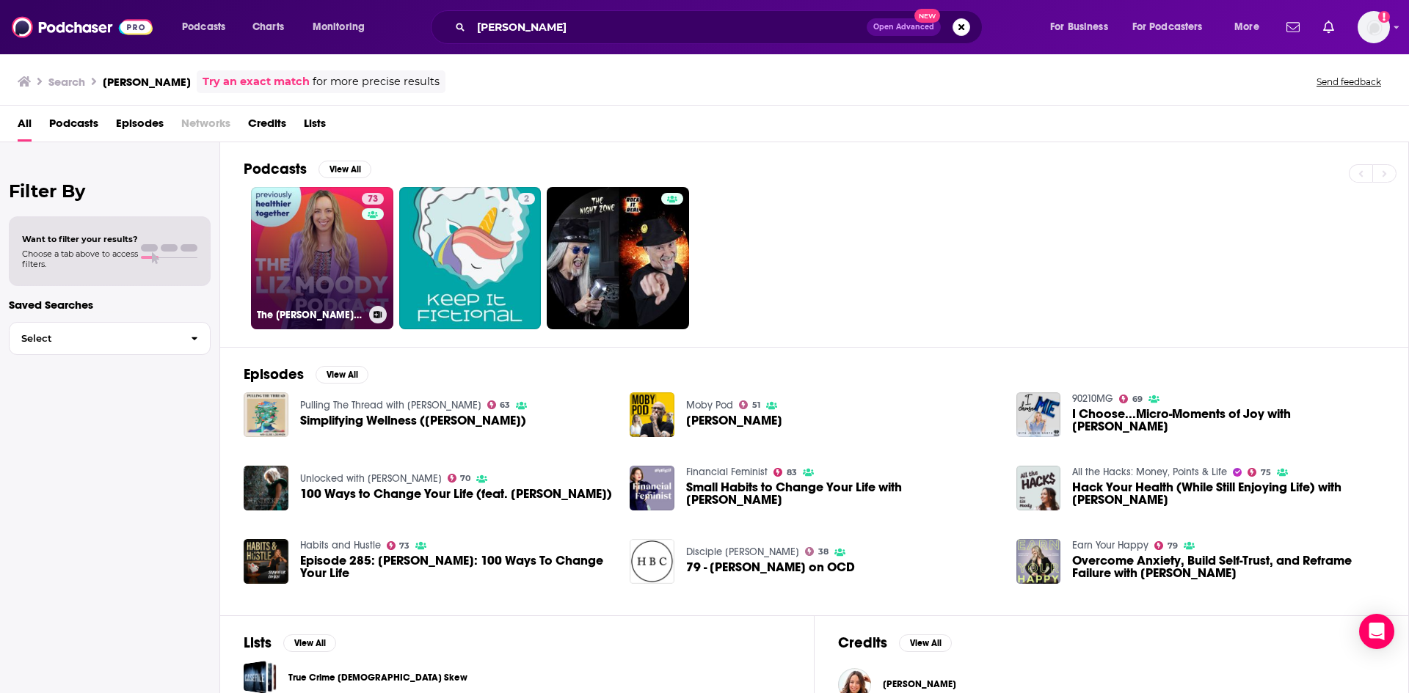
click at [322, 247] on link "73 The [PERSON_NAME] Podcast" at bounding box center [322, 258] width 142 height 142
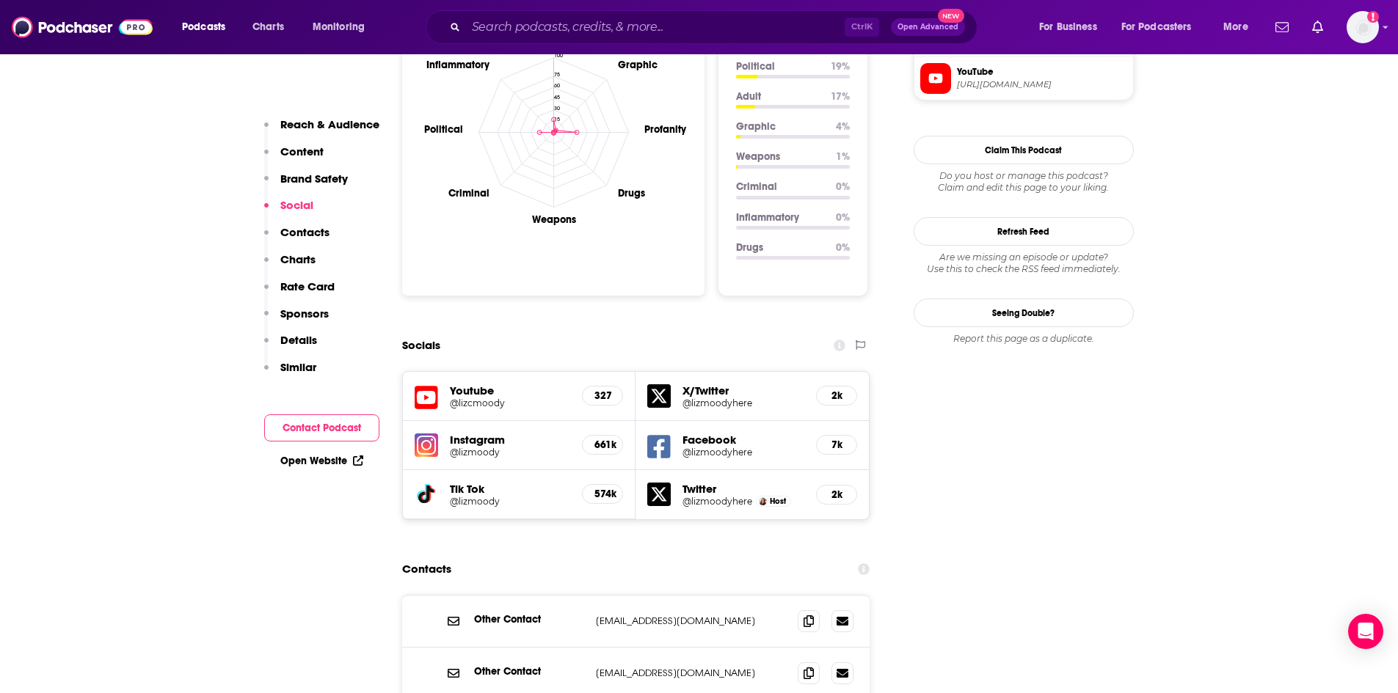
scroll to position [1468, 0]
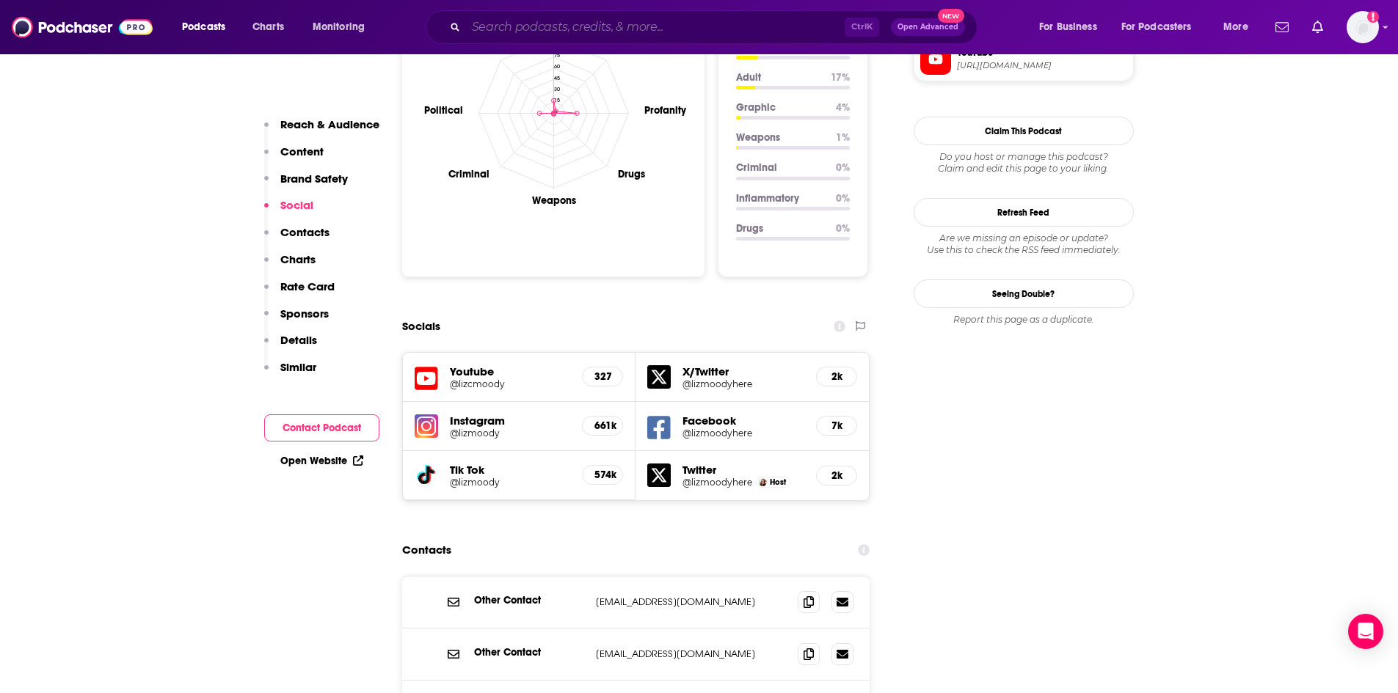
click at [602, 28] on input "Search podcasts, credits, & more..." at bounding box center [655, 26] width 379 height 23
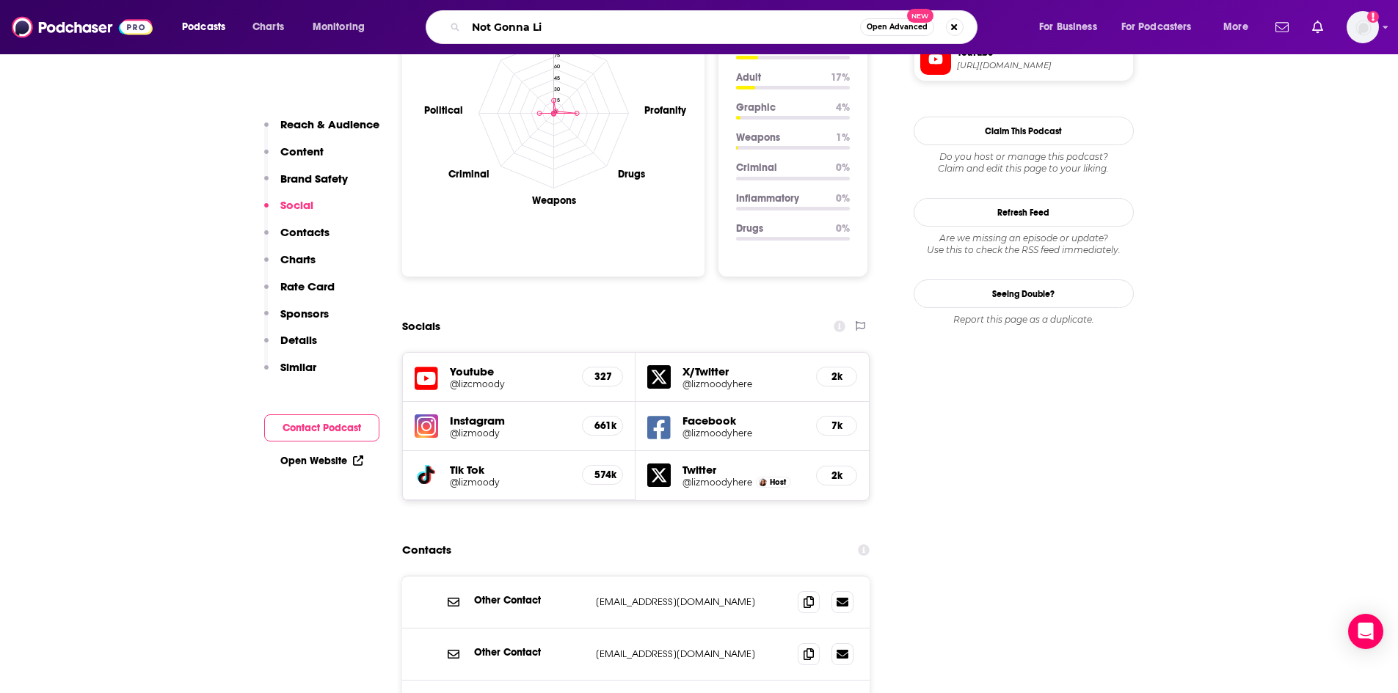
type input "Not Gonna Lie"
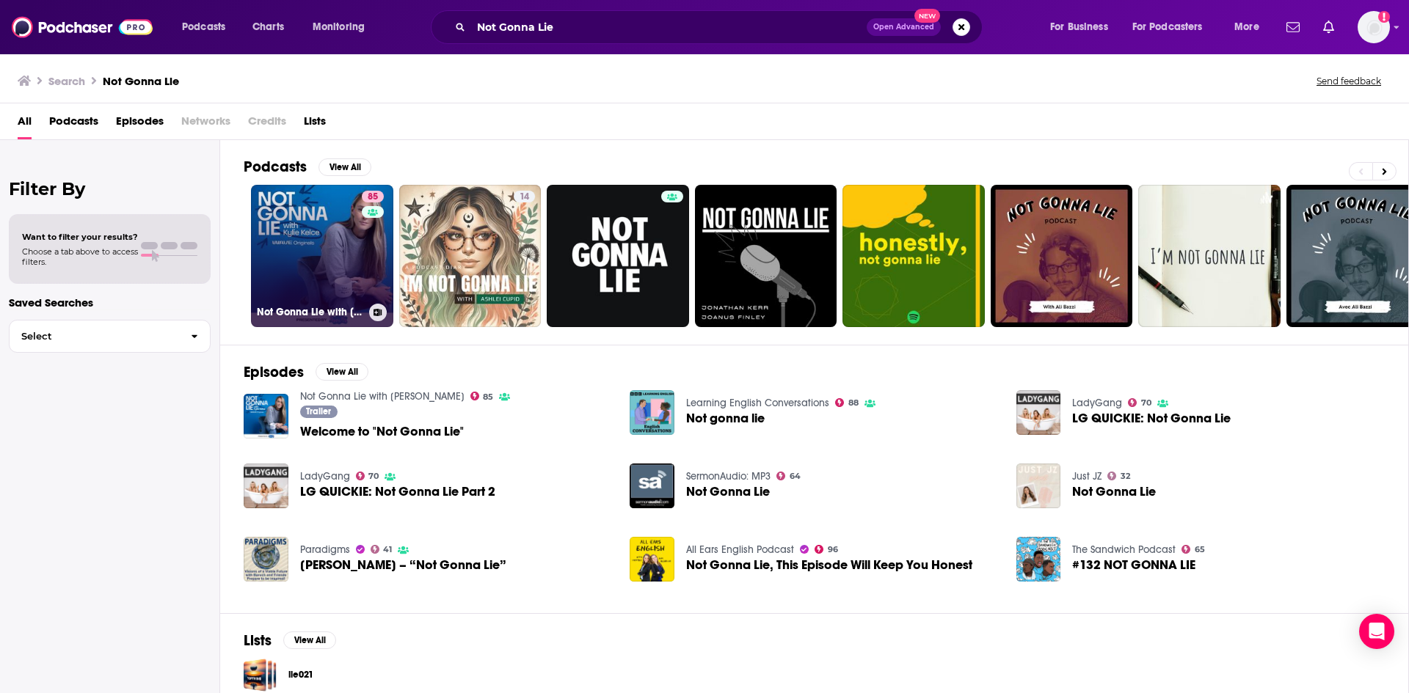
click at [339, 245] on link "85 Not Gonna Lie with [PERSON_NAME]" at bounding box center [322, 256] width 142 height 142
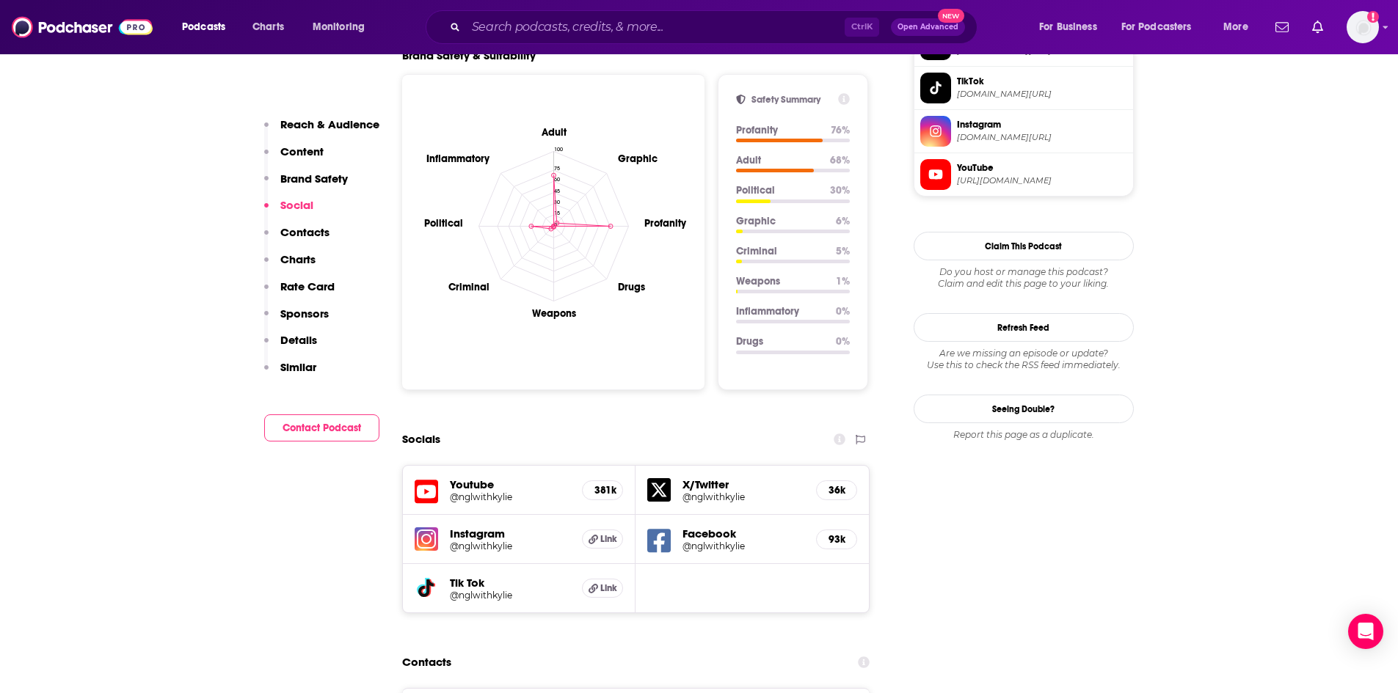
scroll to position [1394, 0]
